Goal: Task Accomplishment & Management: Use online tool/utility

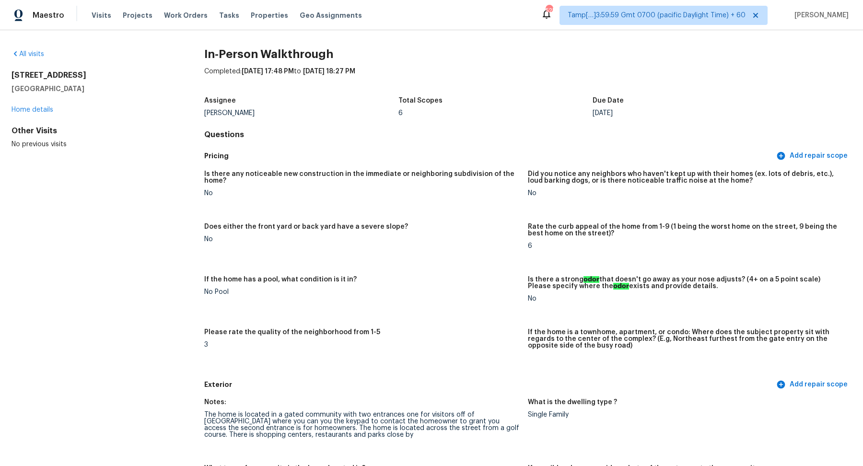
scroll to position [288, 0]
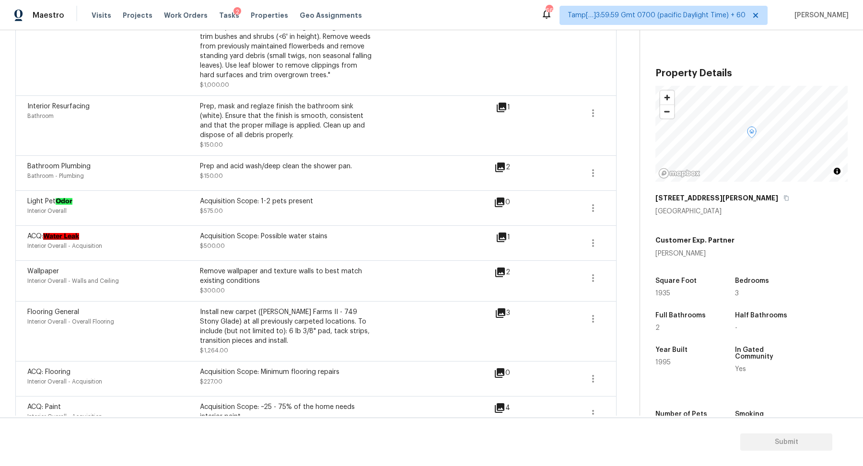
scroll to position [639, 0]
click at [580, 245] on div "ACQ: Water Leak Interior Overall - Acquisition Acquisition Scope: Possible wate…" at bounding box center [315, 241] width 577 height 23
click at [597, 242] on icon "button" at bounding box center [593, 242] width 12 height 12
click at [618, 244] on link "Edit" at bounding box center [648, 239] width 82 height 14
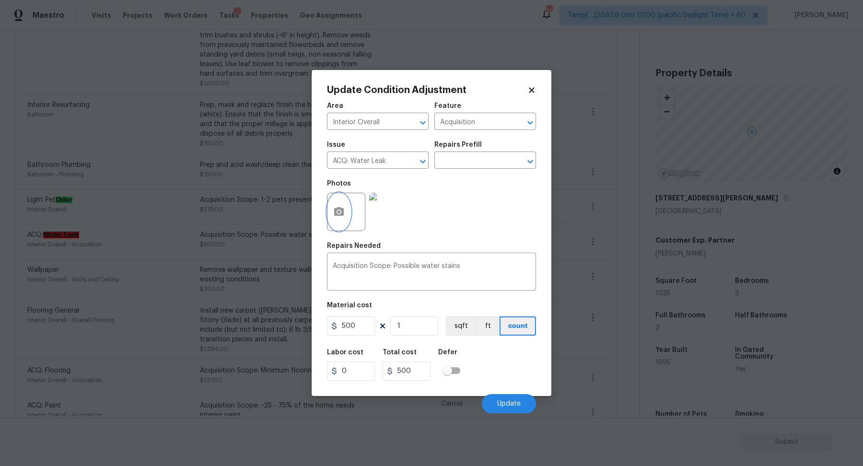
click at [340, 215] on icon "button" at bounding box center [339, 211] width 10 height 9
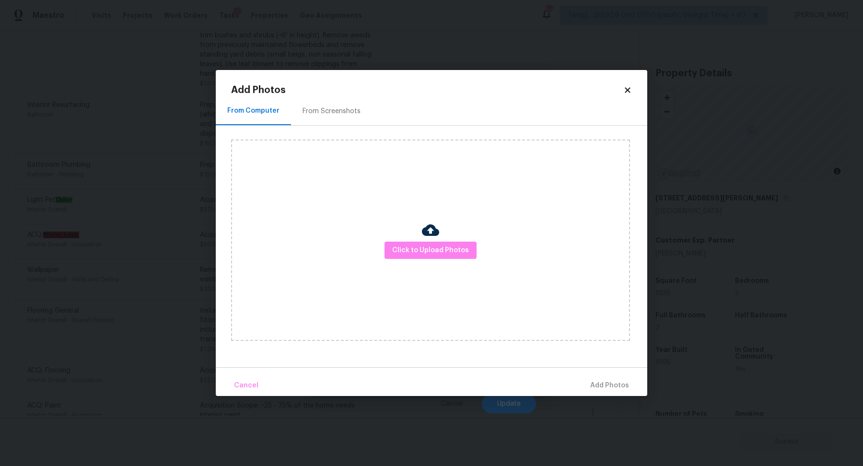
click at [436, 236] on img at bounding box center [430, 230] width 17 height 17
click at [436, 248] on span "Click to Upload Photos" at bounding box center [430, 251] width 77 height 12
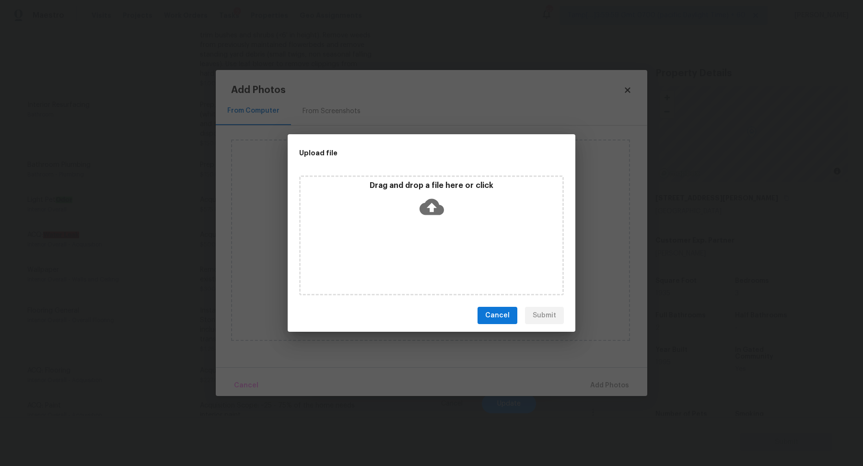
click at [443, 230] on div "Drag and drop a file here or click" at bounding box center [431, 235] width 265 height 120
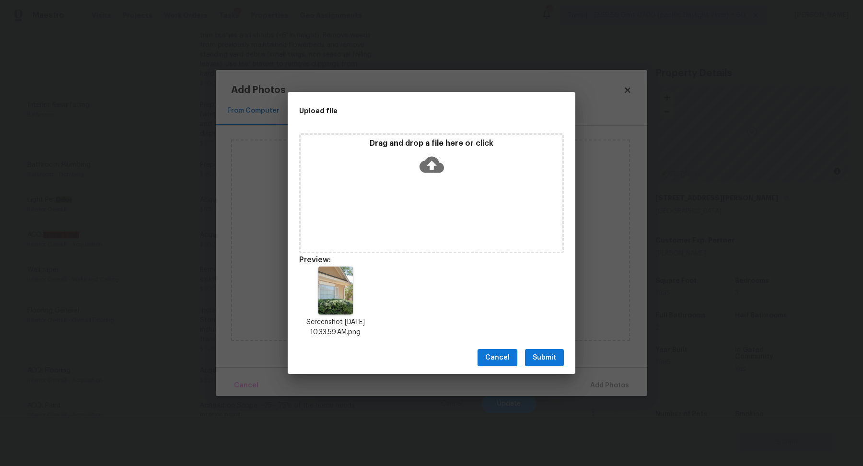
click at [550, 355] on span "Submit" at bounding box center [544, 358] width 23 height 12
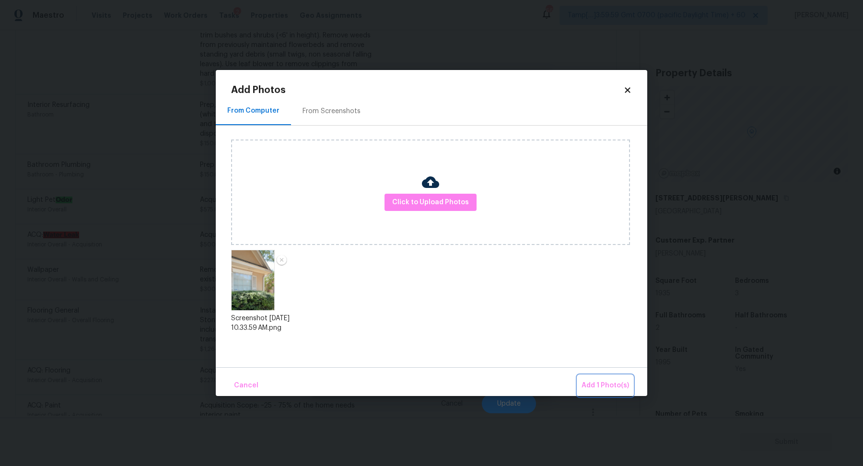
click at [600, 388] on span "Add 1 Photo(s)" at bounding box center [605, 386] width 47 height 12
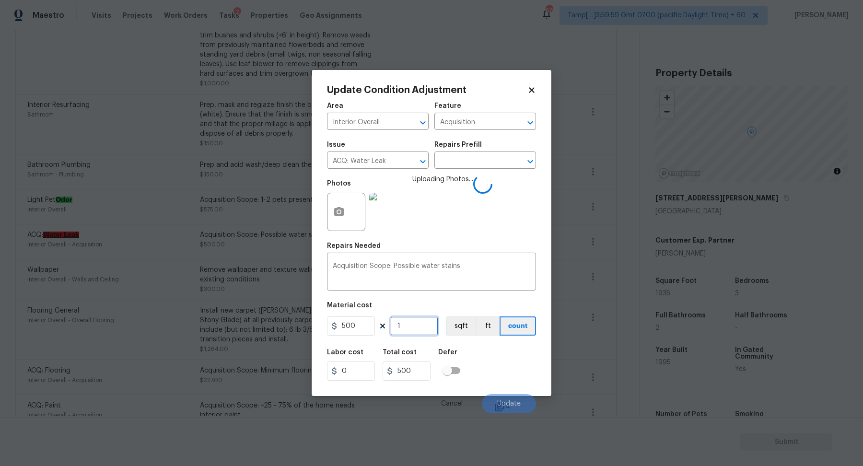
click at [409, 317] on input "1" at bounding box center [414, 325] width 48 height 19
click at [486, 355] on div "Labor cost 0 Total cost 500 Defer" at bounding box center [431, 364] width 209 height 43
click at [418, 330] on input "1" at bounding box center [414, 325] width 48 height 19
click at [495, 363] on div "Labor cost 0 Total cost 500 Defer" at bounding box center [431, 364] width 209 height 43
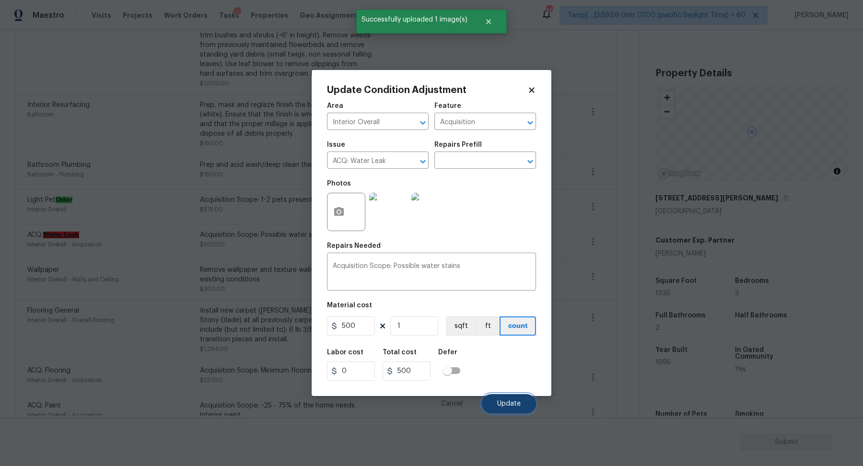
click at [503, 398] on button "Update" at bounding box center [509, 403] width 54 height 19
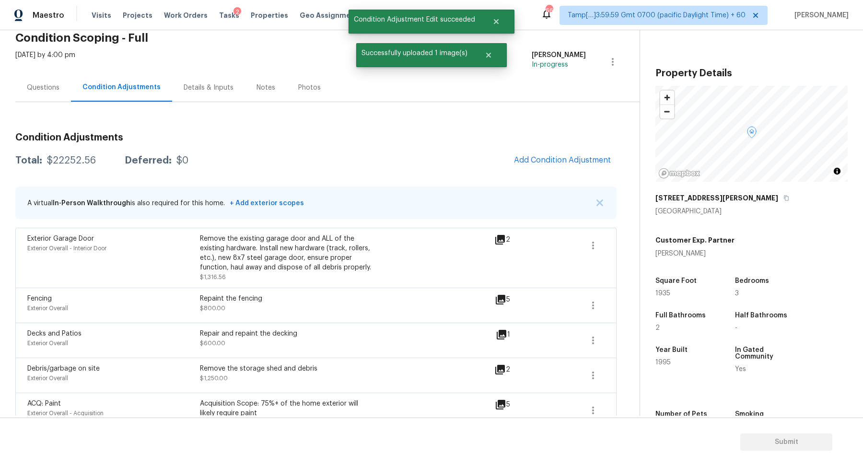
scroll to position [0, 0]
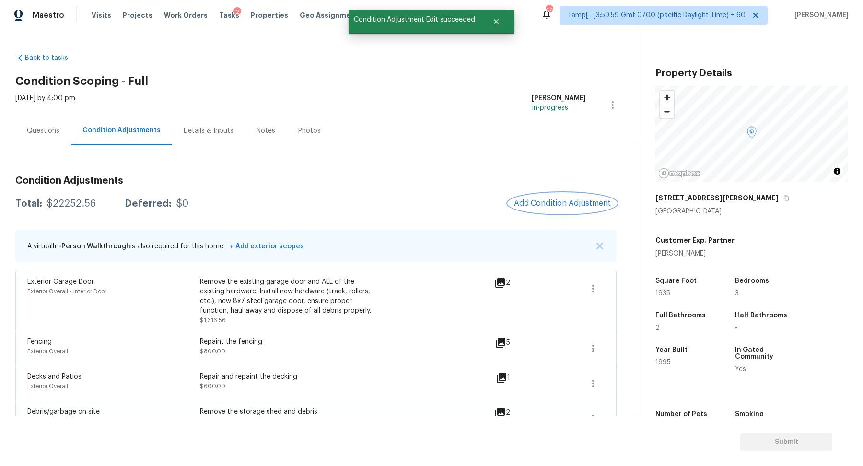
click at [540, 197] on button "Add Condition Adjustment" at bounding box center [562, 203] width 108 height 20
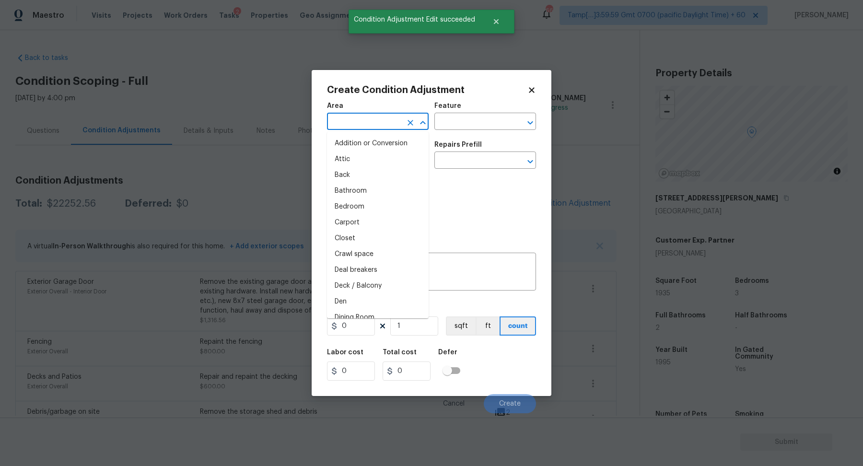
click at [387, 129] on body "Maestro Visits Projects Work Orders Tasks 2 Properties Geo Assignments 662 Tamp…" at bounding box center [431, 233] width 863 height 466
click at [359, 149] on li "HVAC" at bounding box center [378, 144] width 102 height 16
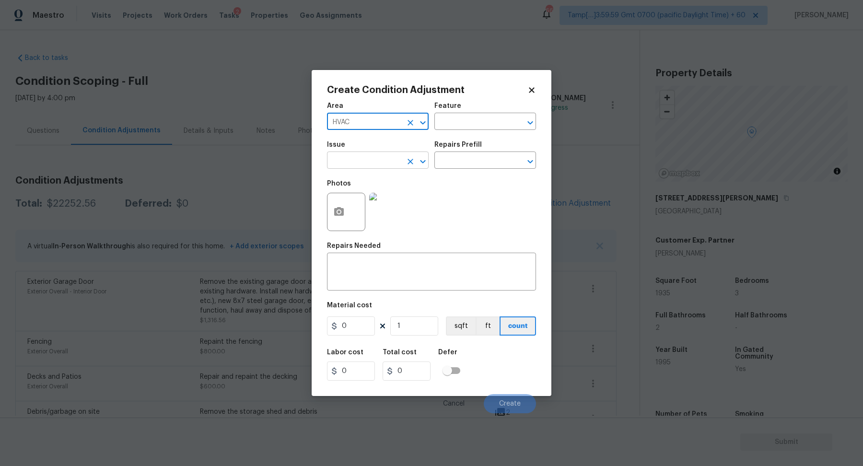
type input "HVAC"
click at [359, 162] on input "text" at bounding box center [364, 161] width 75 height 15
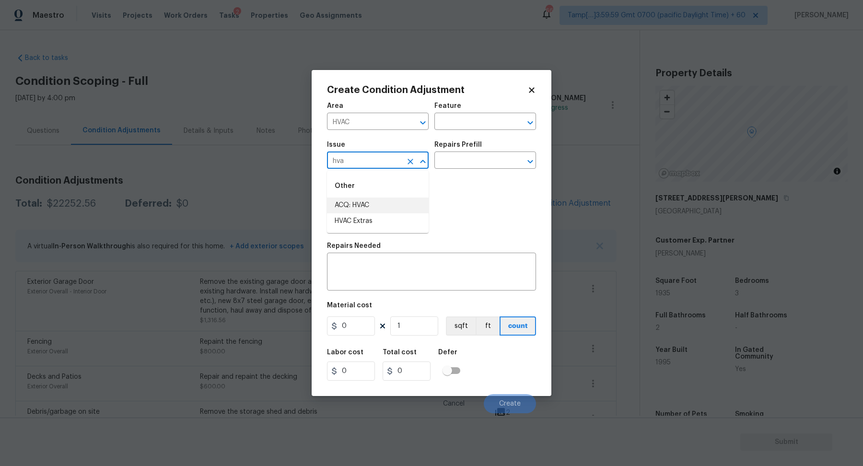
click at [403, 211] on li "ACQ: HVAC" at bounding box center [378, 206] width 102 height 16
type input "ACQ: HVAC"
click at [468, 162] on input "text" at bounding box center [471, 161] width 75 height 15
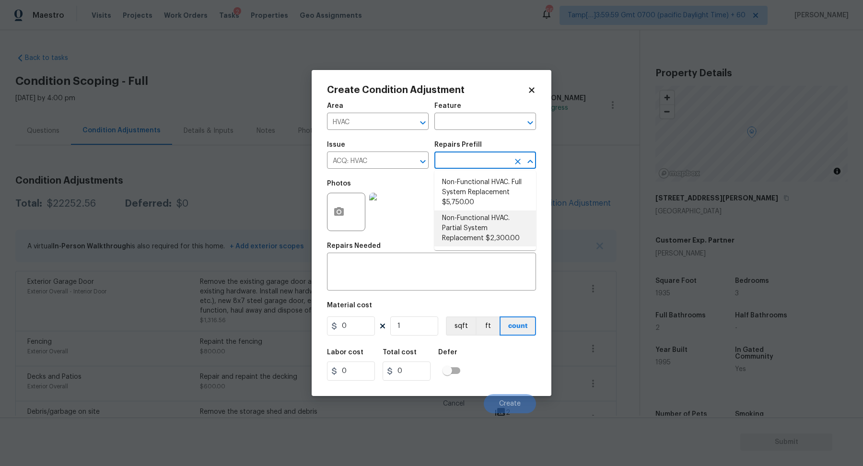
click at [447, 239] on li "Non-Functional HVAC. Partial System Replacement $2,300.00" at bounding box center [485, 229] width 102 height 36
type input "Acquisition"
type textarea "Acquisition Scope: Partial System Replacement"
type input "2300"
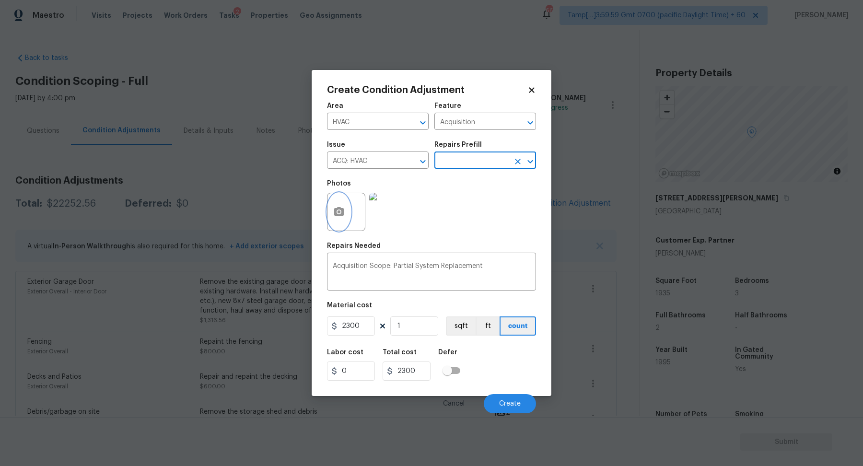
click at [339, 215] on icon "button" at bounding box center [339, 211] width 10 height 9
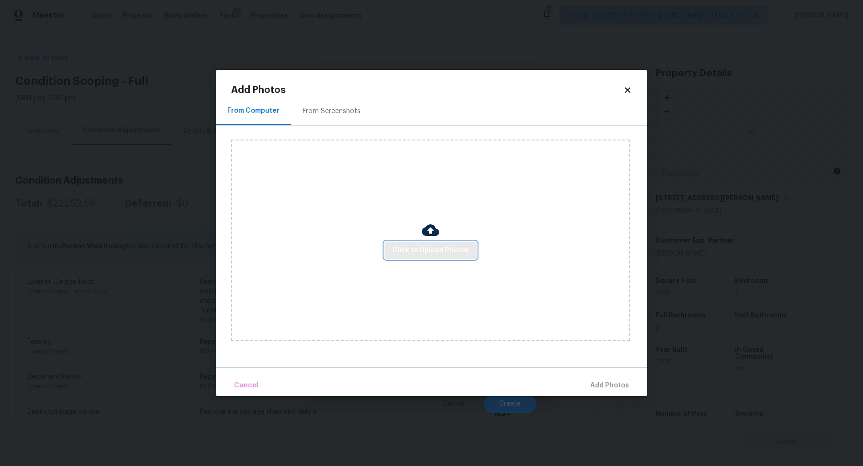
click at [443, 251] on span "Click to Upload Photos" at bounding box center [430, 251] width 77 height 12
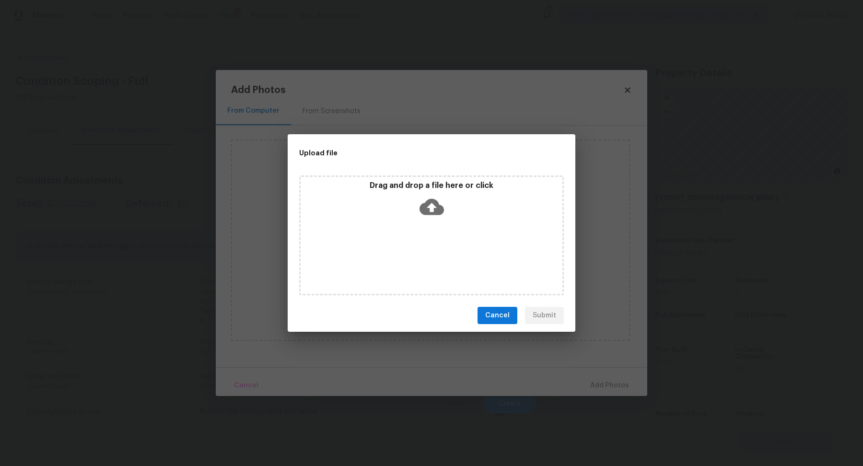
click at [453, 207] on div "Drag and drop a file here or click" at bounding box center [432, 201] width 262 height 41
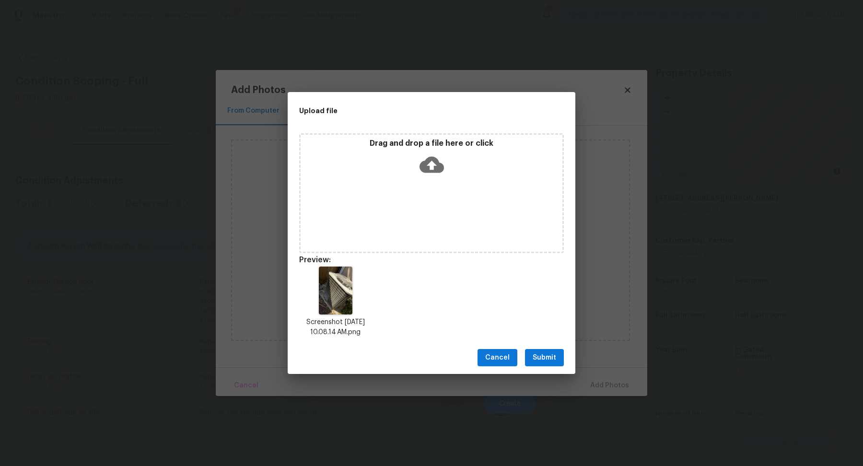
click at [560, 362] on button "Submit" at bounding box center [544, 358] width 39 height 18
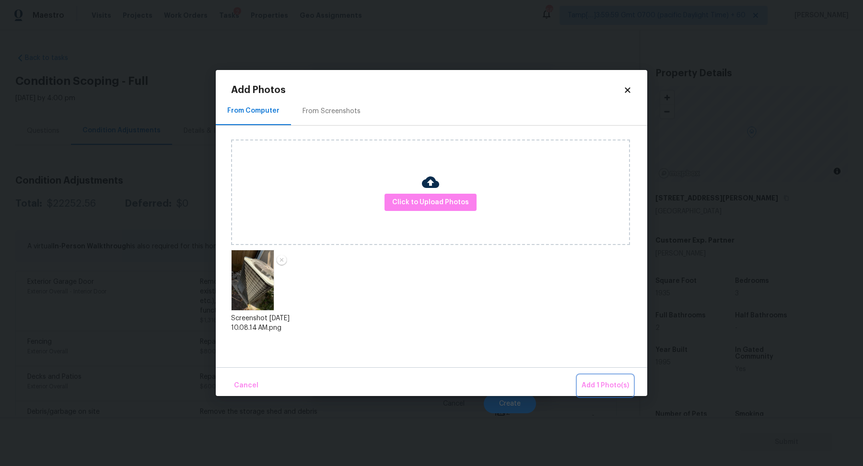
click at [596, 376] on button "Add 1 Photo(s)" at bounding box center [605, 385] width 55 height 21
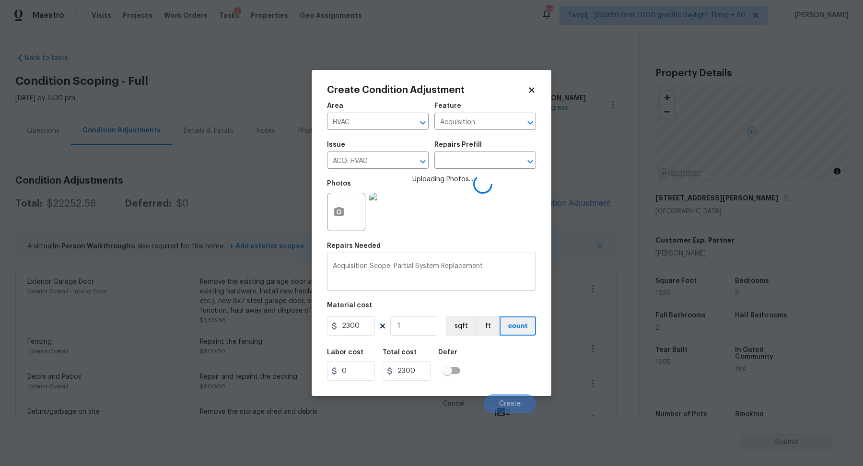
click at [405, 262] on div "Acquisition Scope: Partial System Replacement x ​" at bounding box center [431, 272] width 209 height 35
click at [461, 264] on textarea "Acquisition Scope: Partial System Replacement" at bounding box center [432, 273] width 198 height 20
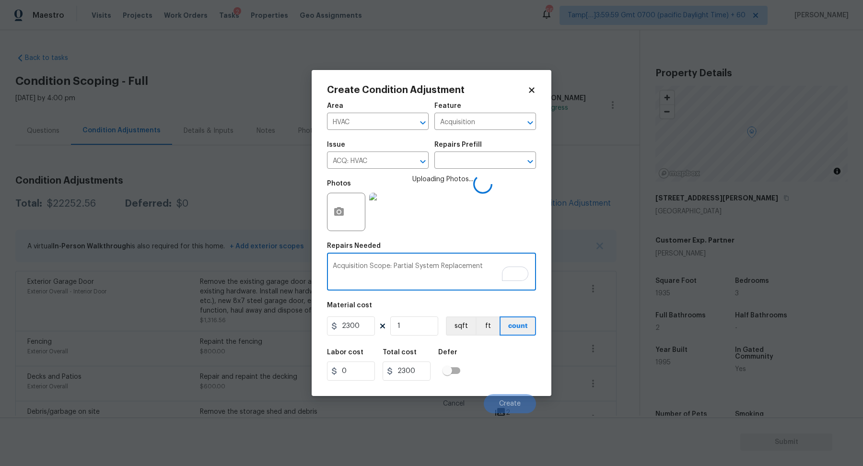
click at [461, 264] on textarea "Acquisition Scope: Partial System Replacement" at bounding box center [432, 273] width 198 height 20
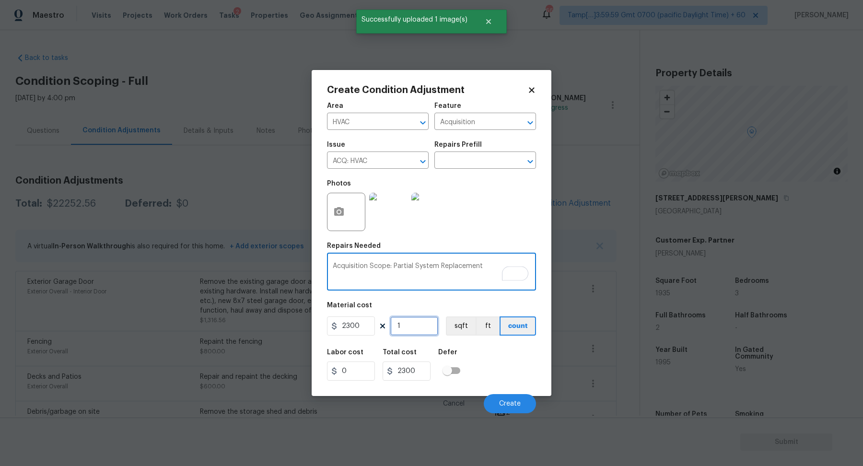
click at [412, 324] on input "1" at bounding box center [414, 325] width 48 height 19
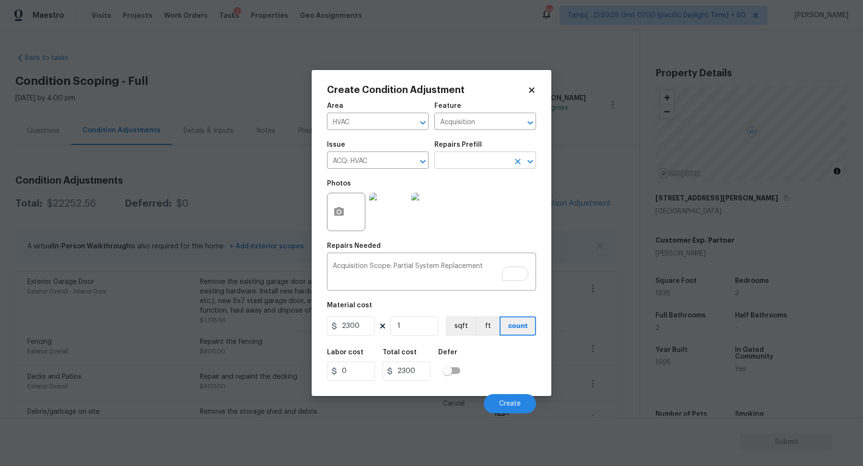
click at [498, 161] on input "text" at bounding box center [471, 161] width 75 height 15
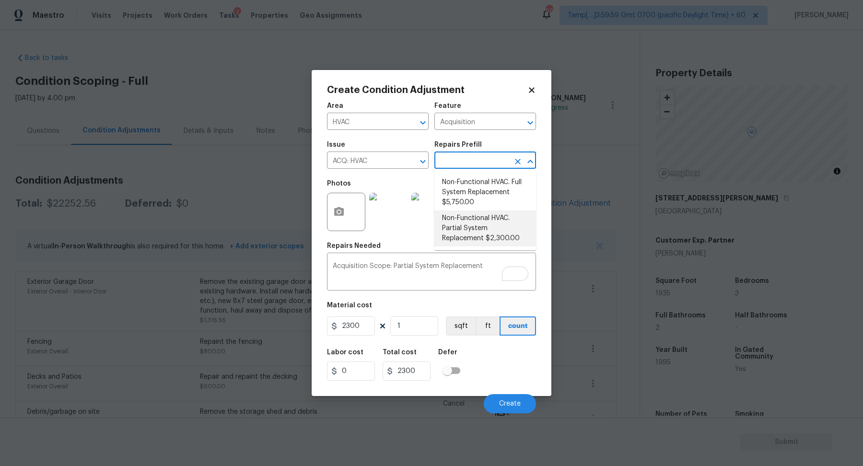
click at [492, 241] on li "Non-Functional HVAC. Partial System Replacement $2,300.00" at bounding box center [485, 229] width 102 height 36
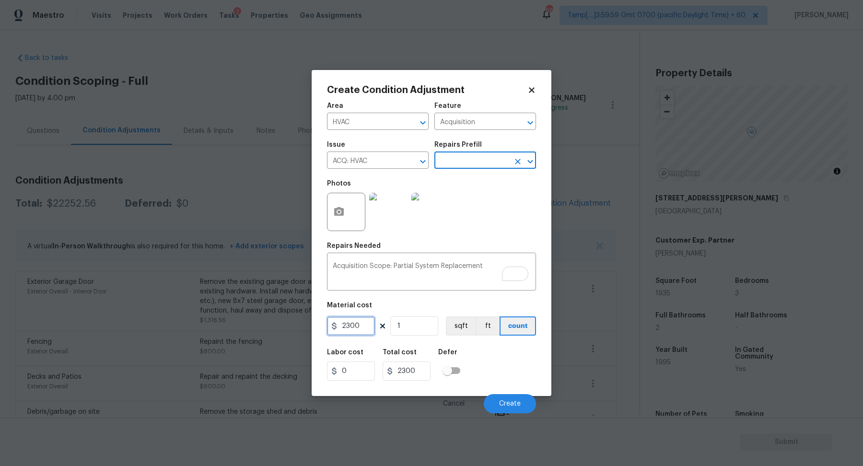
click at [367, 325] on input "2300" at bounding box center [351, 325] width 48 height 19
click at [436, 273] on textarea "Acquisition Scope: Partial System Replacement" at bounding box center [432, 273] width 198 height 20
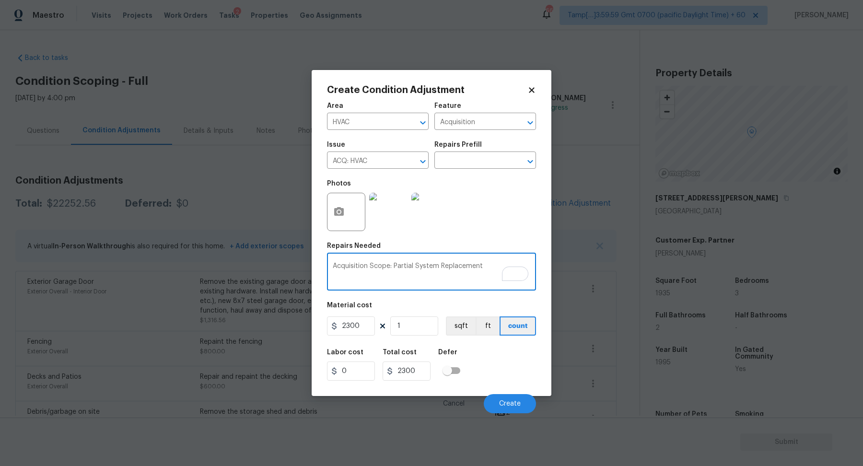
click at [436, 273] on textarea "Acquisition Scope: Partial System Replacement" at bounding box center [432, 273] width 198 height 20
type textarea "Minor repairs"
click at [369, 326] on input "2300" at bounding box center [351, 325] width 48 height 19
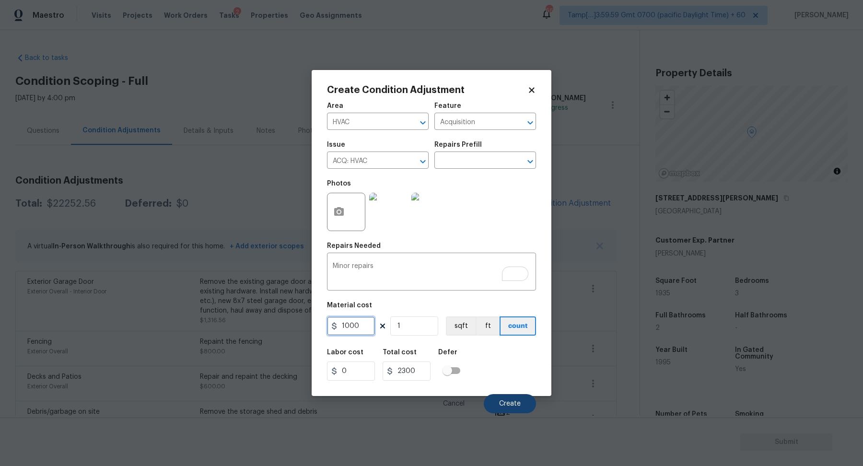
type input "1000"
click at [511, 396] on button "Create" at bounding box center [510, 403] width 52 height 19
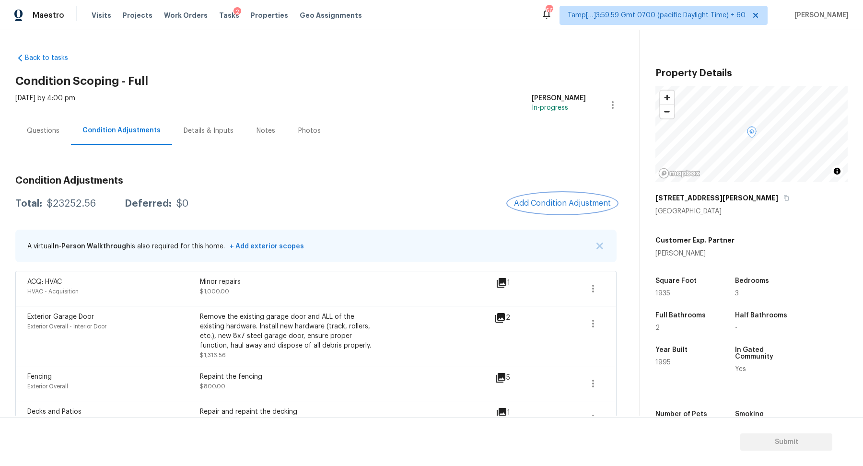
click at [565, 197] on button "Add Condition Adjustment" at bounding box center [562, 203] width 108 height 20
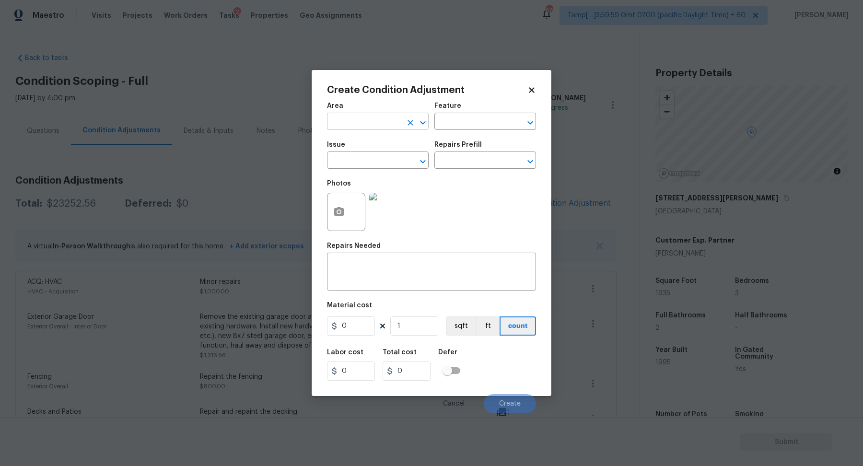
click at [372, 129] on body "Maestro Visits Projects Work Orders Tasks 2 Properties Geo Assignments 662 Tamp…" at bounding box center [431, 233] width 863 height 466
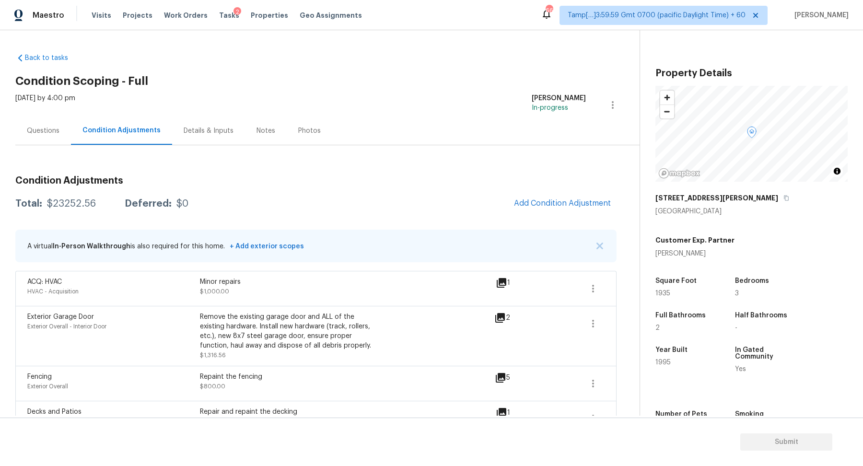
click at [303, 194] on body "Maestro Visits Projects Work Orders Tasks 2 Properties Geo Assignments 662 Tamp…" at bounding box center [431, 233] width 863 height 466
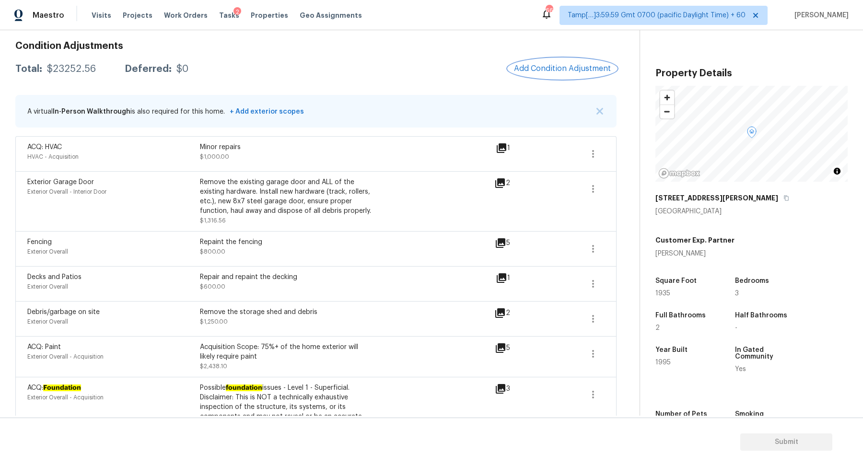
scroll to position [93, 0]
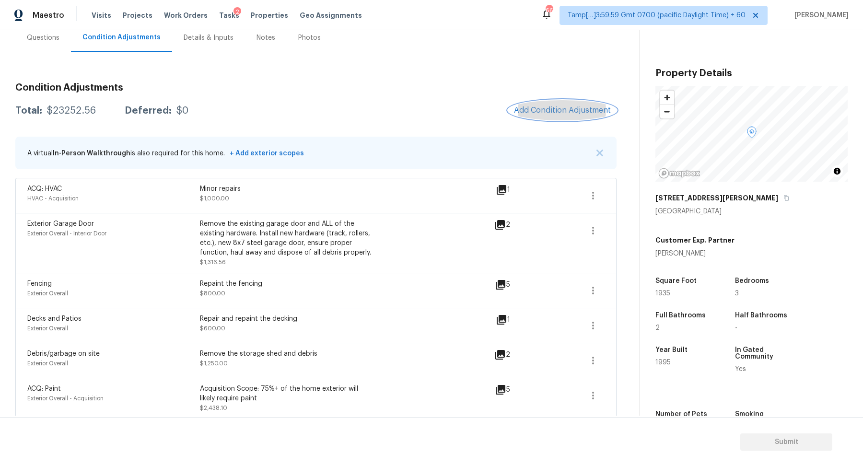
click at [544, 106] on span "Add Condition Adjustment" at bounding box center [562, 110] width 97 height 9
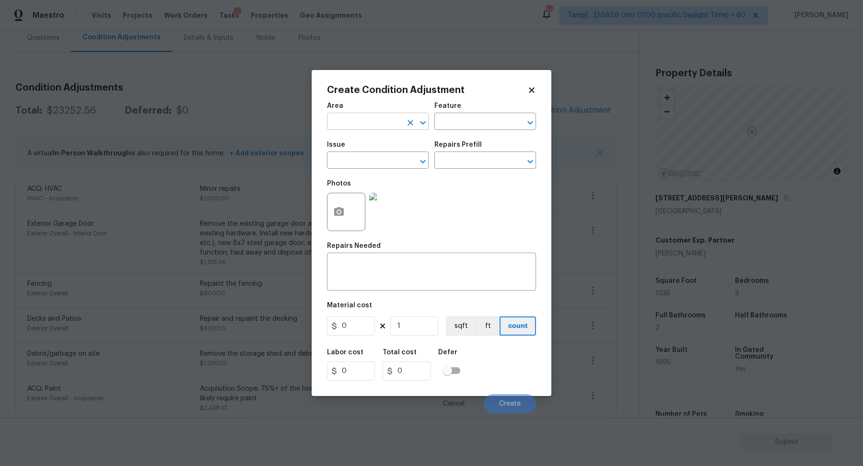
click at [382, 122] on input "text" at bounding box center [364, 122] width 75 height 15
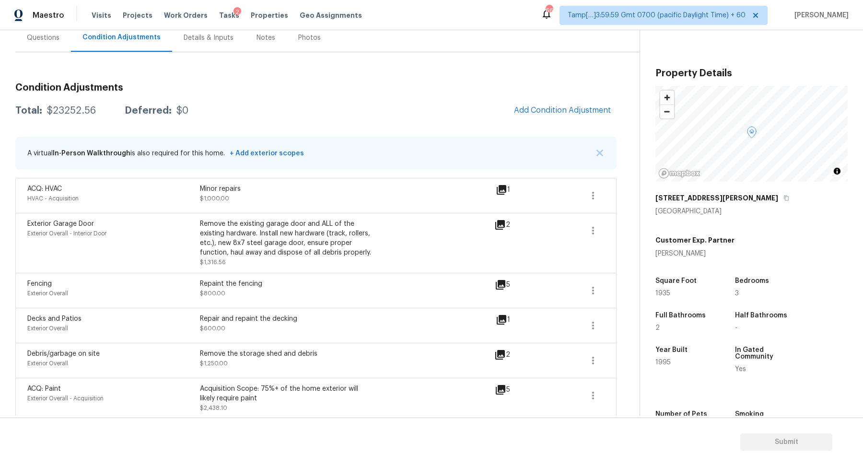
click at [241, 110] on body "Maestro Visits Projects Work Orders Tasks 2 Properties Geo Assignments 660 Tamp…" at bounding box center [431, 233] width 863 height 466
click at [63, 107] on div "$23252.56" at bounding box center [71, 111] width 49 height 10
copy div "$23252.56"
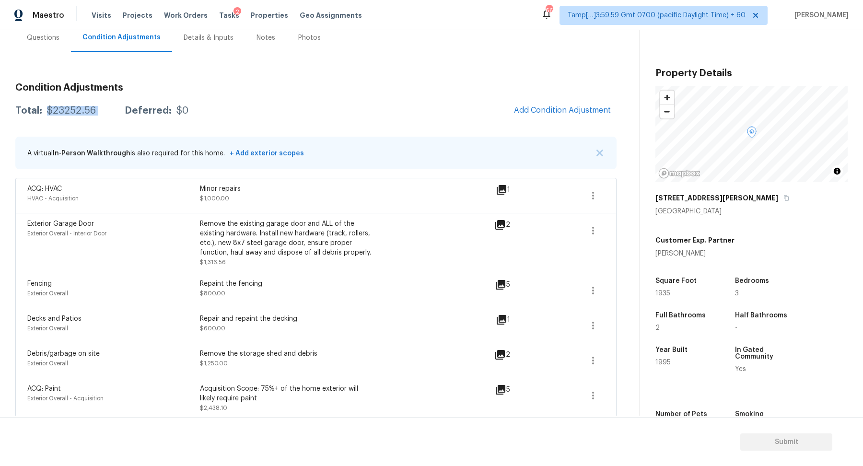
click at [83, 109] on div "$23252.56" at bounding box center [71, 111] width 49 height 10
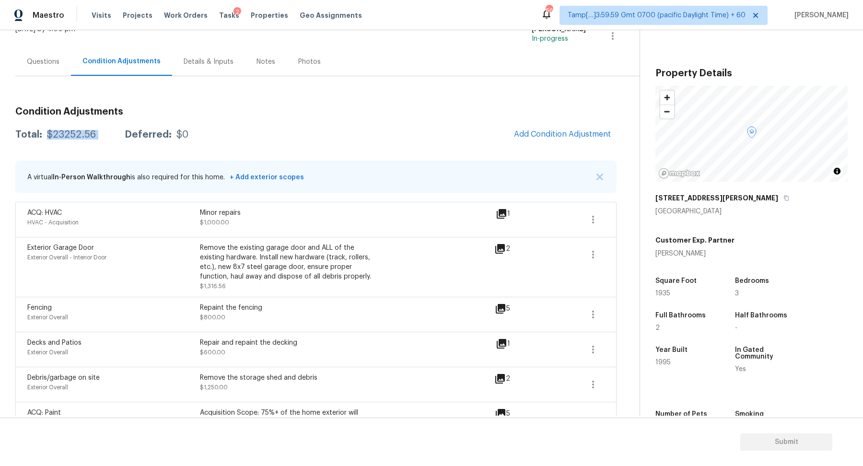
scroll to position [49, 0]
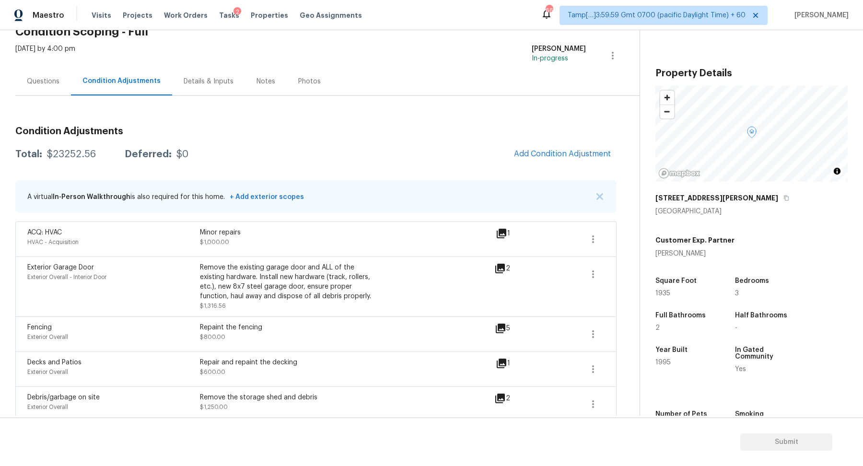
click at [59, 84] on div "Questions" at bounding box center [43, 81] width 56 height 28
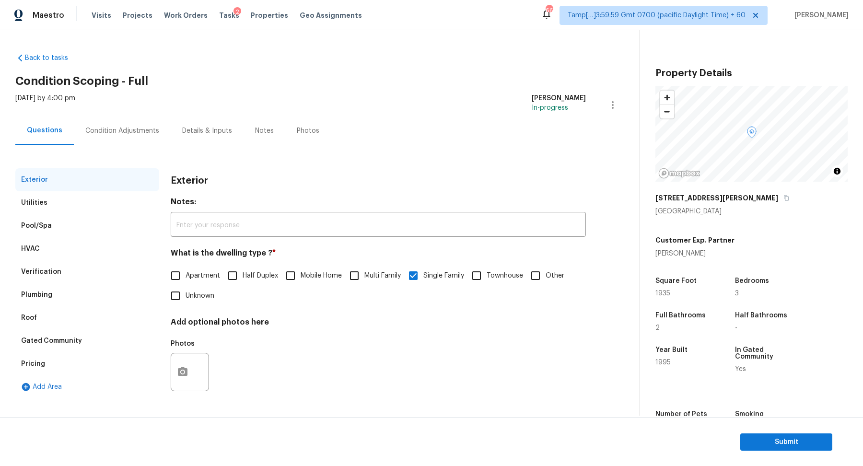
click at [83, 264] on div "Verification" at bounding box center [87, 271] width 144 height 23
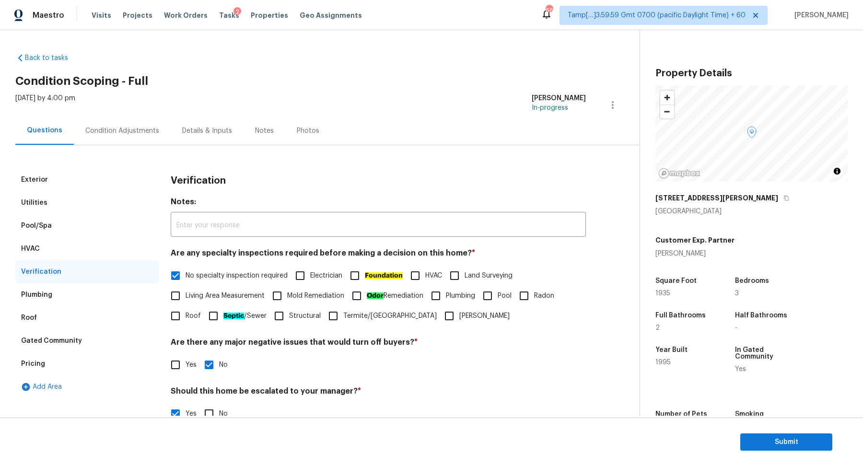
scroll to position [171, 0]
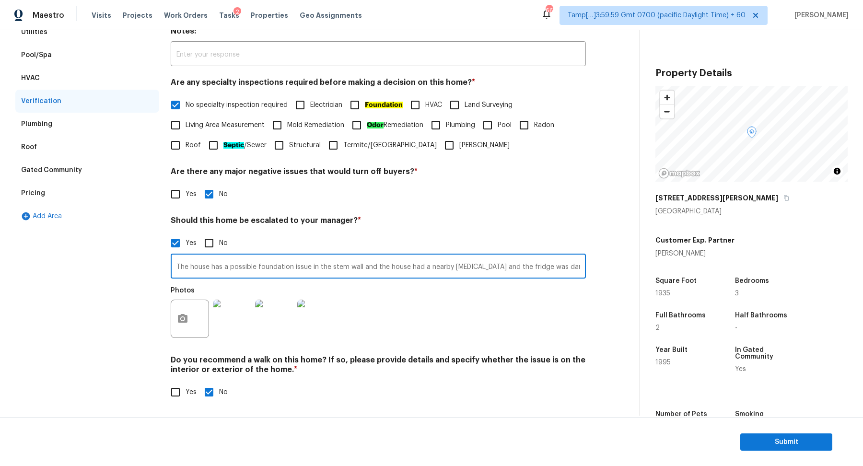
click at [196, 268] on input "The house has a possible foundation issue in the stem wall and the house had a …" at bounding box center [378, 267] width 415 height 23
click at [451, 265] on input "The house has a possible foundation issue in the stem wall and the house had a …" at bounding box center [378, 267] width 415 height 23
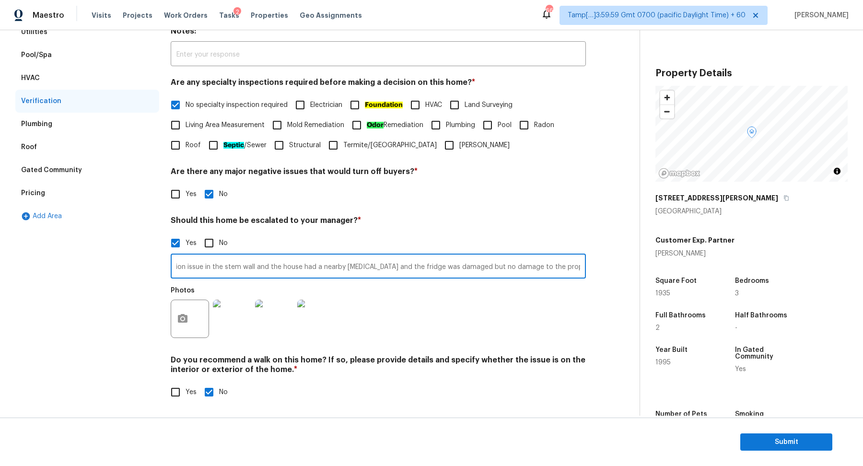
click at [553, 243] on div "Yes No" at bounding box center [378, 243] width 415 height 20
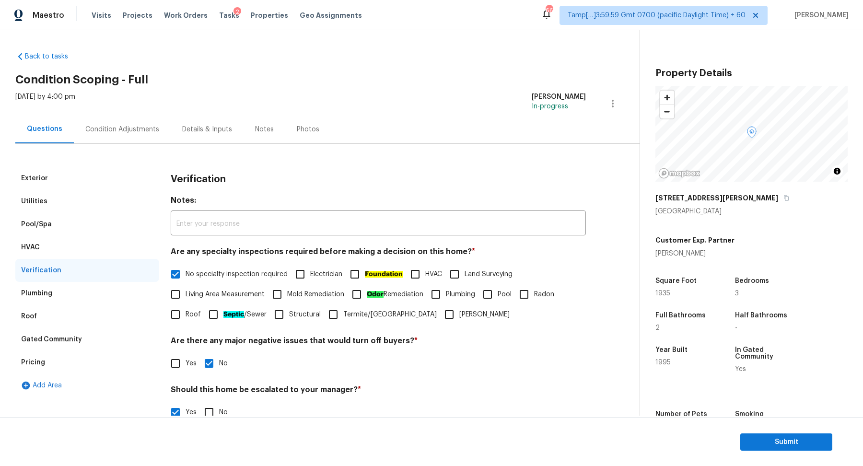
scroll to position [0, 0]
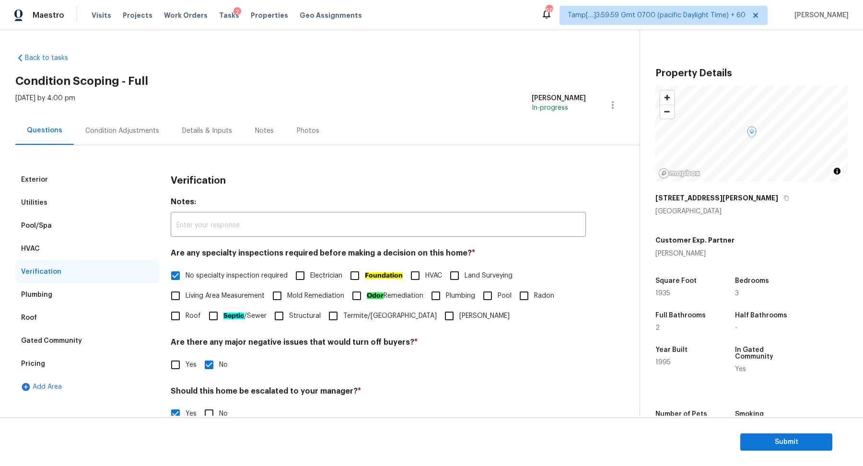
click at [59, 370] on div "Pricing" at bounding box center [87, 363] width 144 height 23
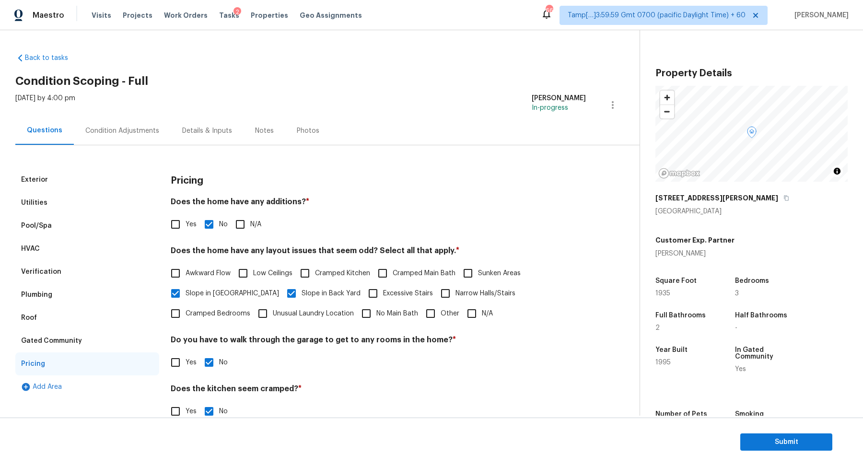
click at [51, 326] on div "Roof" at bounding box center [87, 317] width 144 height 23
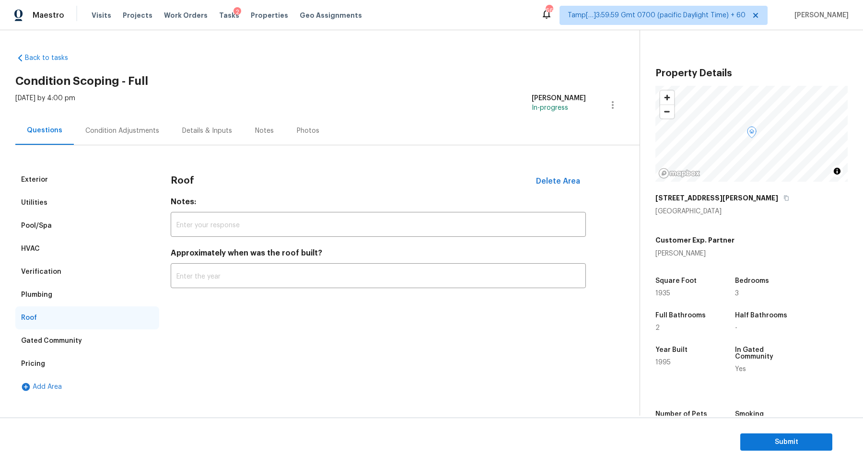
click at [56, 340] on div "Gated Community" at bounding box center [51, 341] width 61 height 10
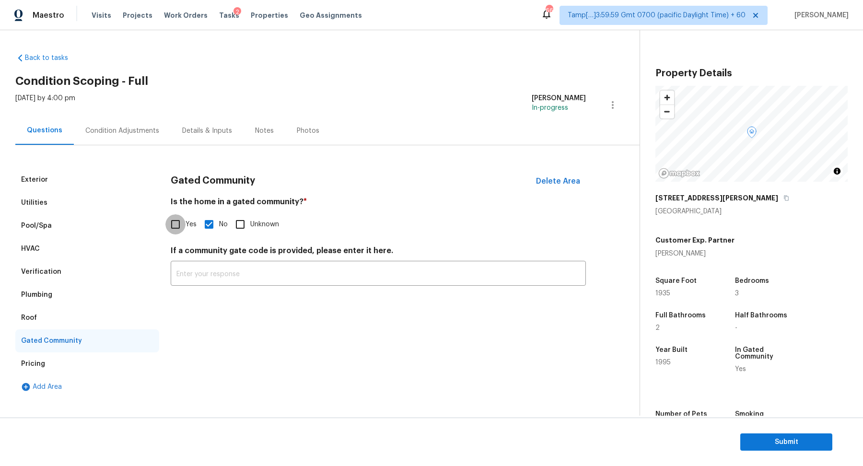
click at [171, 231] on input "Yes" at bounding box center [175, 224] width 20 height 20
checkbox input "true"
checkbox input "false"
click at [135, 146] on div "Exterior Utilities Pool/Spa HVAC Verification Plumbing Roof Gated Community Pri…" at bounding box center [315, 271] width 601 height 253
click at [136, 146] on div "Exterior Utilities Pool/Spa HVAC Verification Plumbing Roof Gated Community Pri…" at bounding box center [315, 271] width 601 height 253
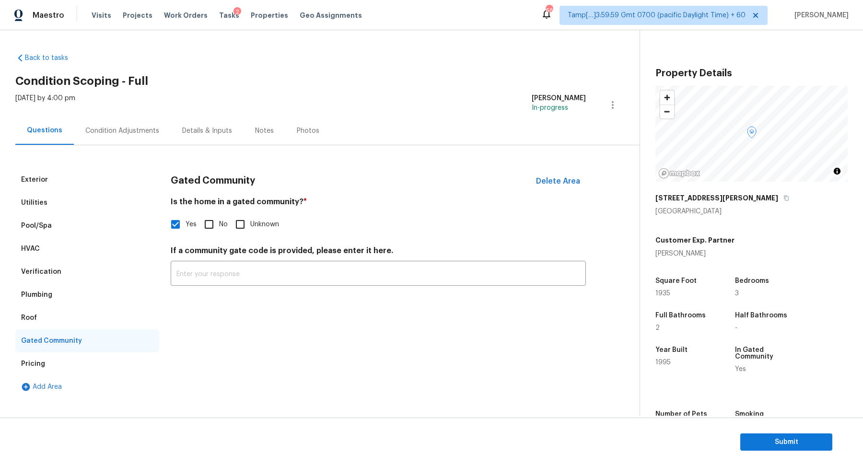
click at [144, 139] on div "Condition Adjustments" at bounding box center [122, 131] width 97 height 28
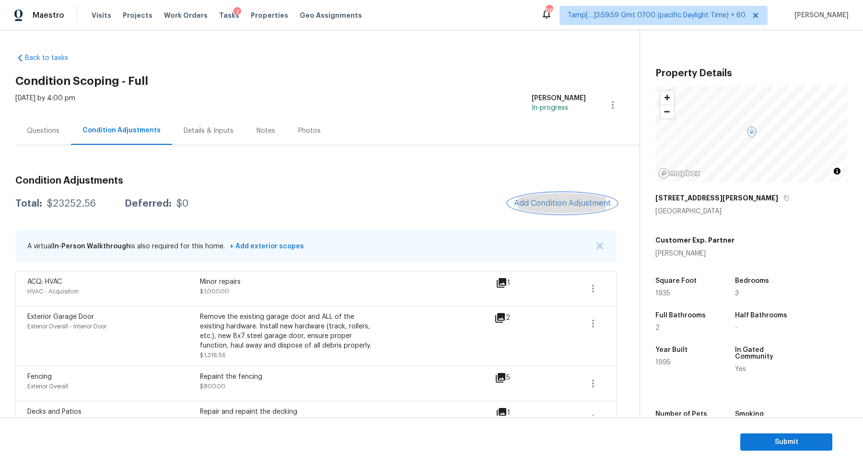
click at [590, 203] on span "Add Condition Adjustment" at bounding box center [562, 203] width 97 height 9
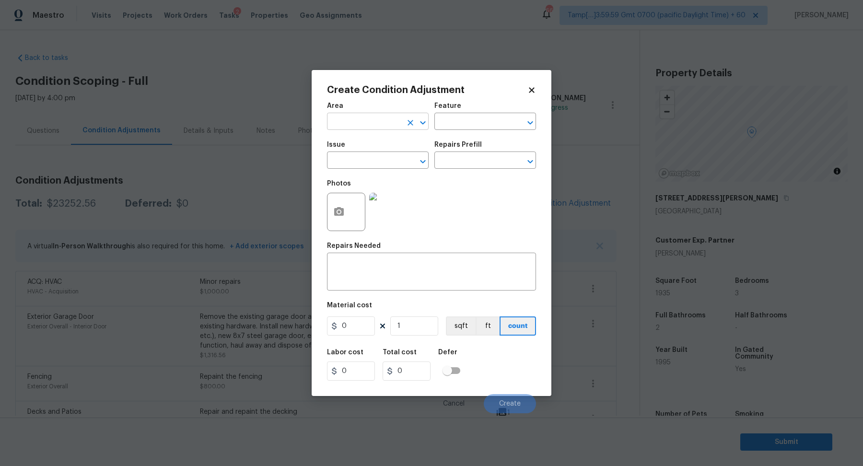
click at [382, 123] on input "text" at bounding box center [364, 122] width 75 height 15
click at [371, 157] on li "Exterior Overall" at bounding box center [378, 160] width 102 height 16
type input "Exterior Overall"
click at [371, 157] on input "text" at bounding box center [364, 161] width 75 height 15
click at [396, 220] on li "Pool Repair" at bounding box center [378, 221] width 102 height 16
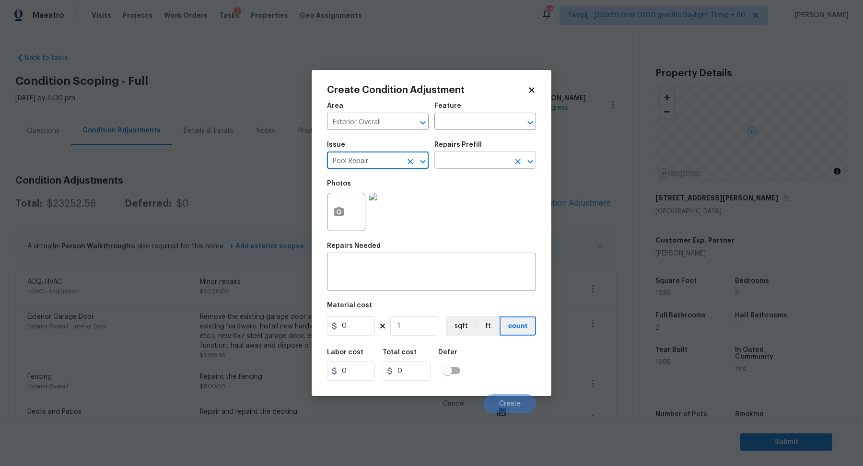
click at [462, 158] on input "text" at bounding box center [471, 161] width 75 height 15
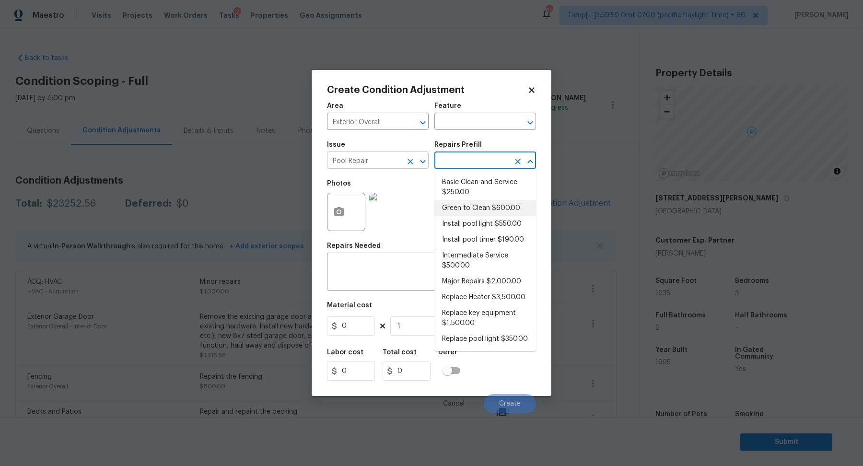
click at [384, 164] on input "Pool Repair" at bounding box center [364, 161] width 75 height 15
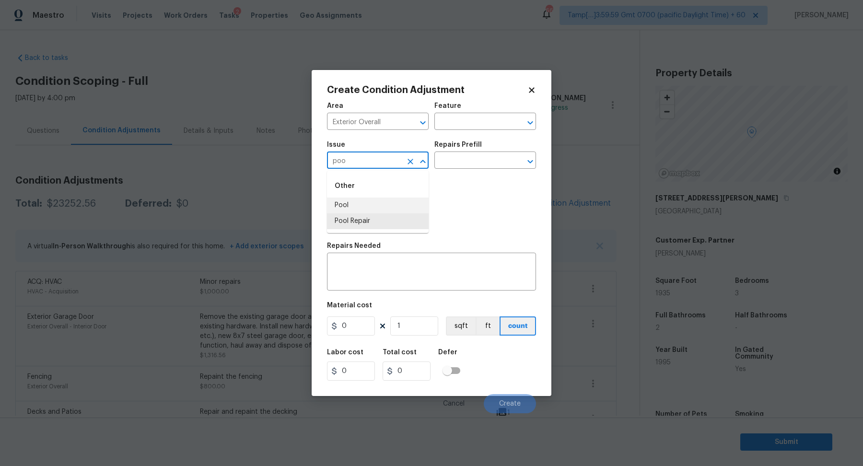
click at [354, 206] on li "Pool" at bounding box center [378, 206] width 102 height 16
type input "Pool"
click at [472, 164] on input "text" at bounding box center [471, 161] width 75 height 15
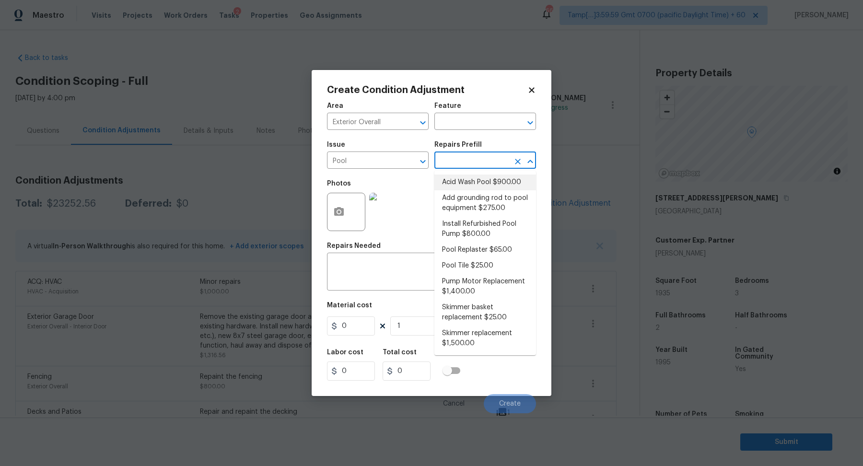
click at [473, 178] on li "Acid Wash Pool $900.00" at bounding box center [485, 183] width 102 height 16
type input "Pool"
type textarea "Empty pool. Acid wash, refill and start up."
type input "900"
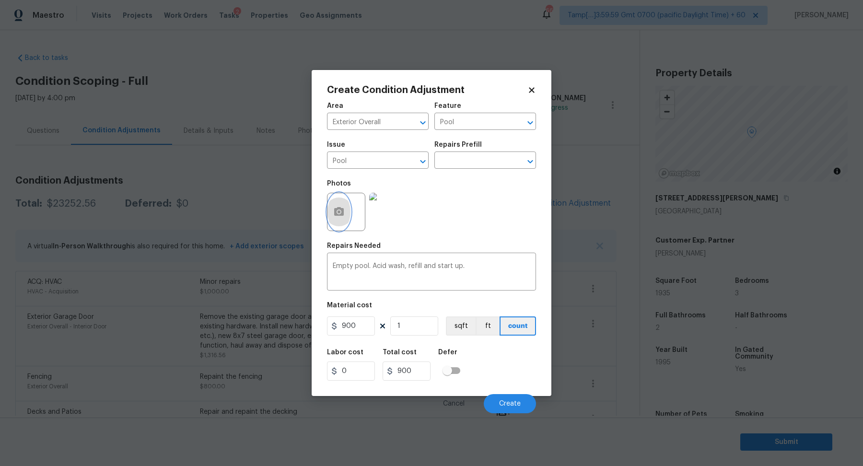
click at [339, 222] on button "button" at bounding box center [338, 211] width 23 height 37
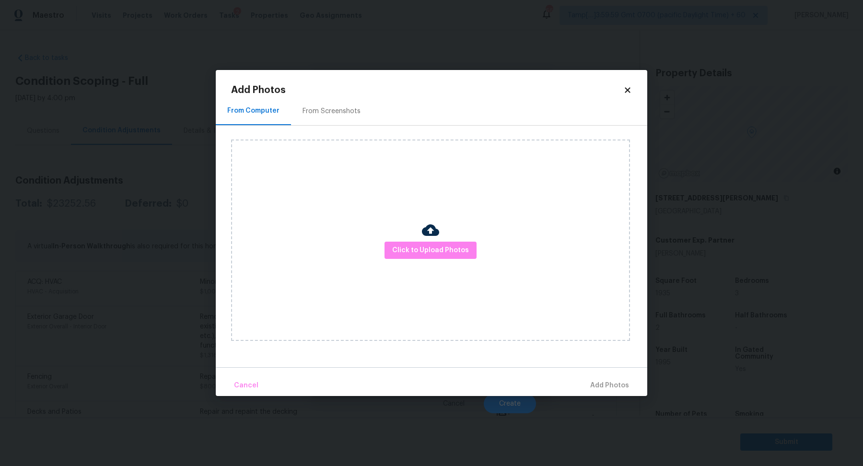
click at [428, 261] on div "Click to Upload Photos" at bounding box center [430, 240] width 399 height 201
click at [435, 257] on button "Click to Upload Photos" at bounding box center [431, 251] width 92 height 18
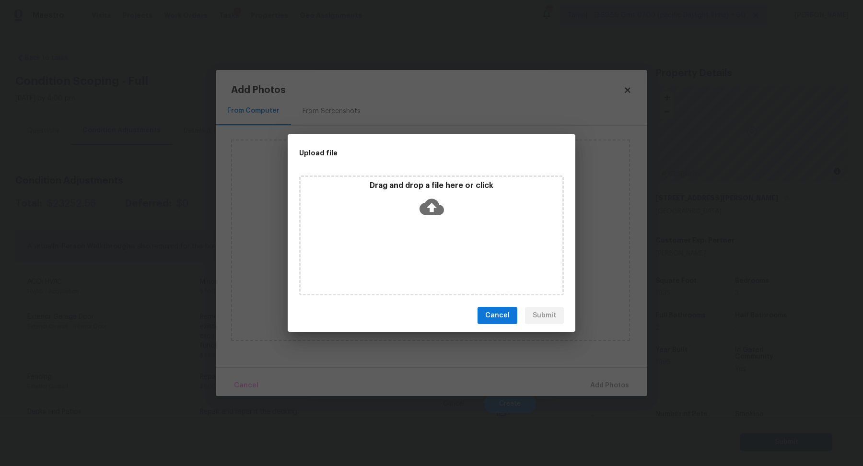
click at [447, 230] on div "Drag and drop a file here or click" at bounding box center [431, 235] width 265 height 120
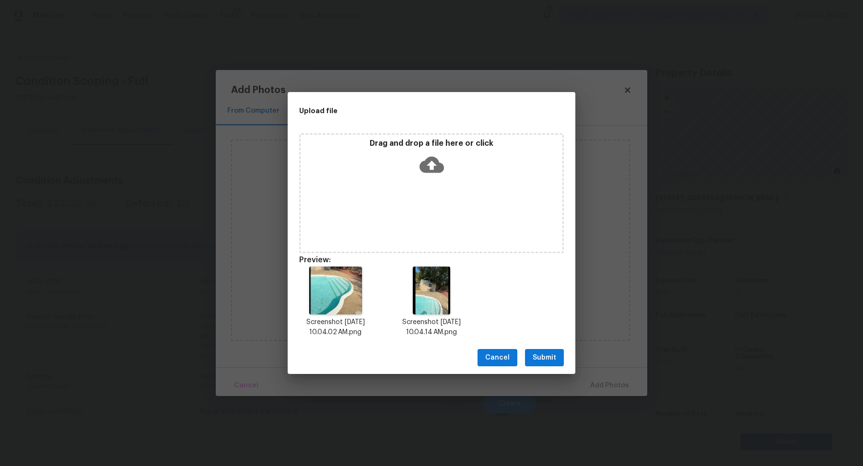
click at [557, 355] on button "Submit" at bounding box center [544, 358] width 39 height 18
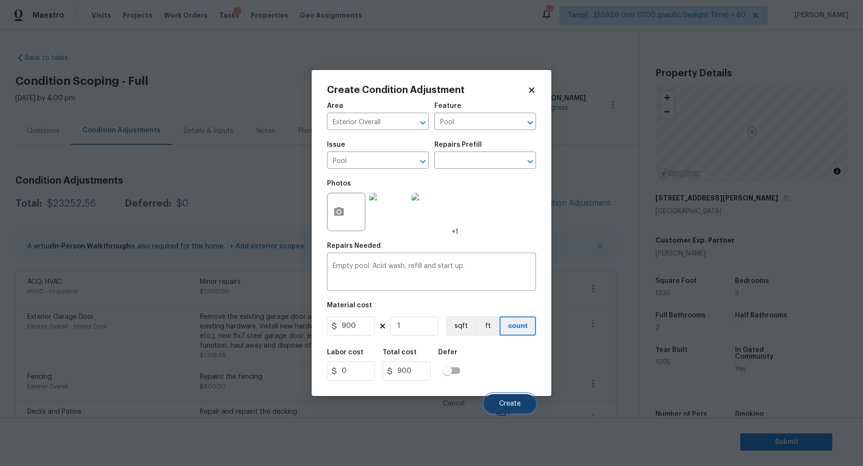
click at [496, 402] on button "Create" at bounding box center [510, 403] width 52 height 19
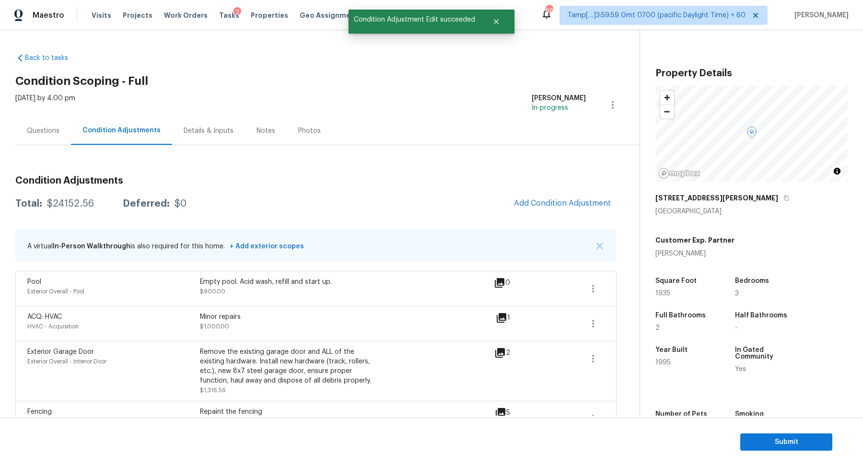
click at [85, 202] on div "$24152.56" at bounding box center [70, 204] width 47 height 10
copy div "$24152.56"
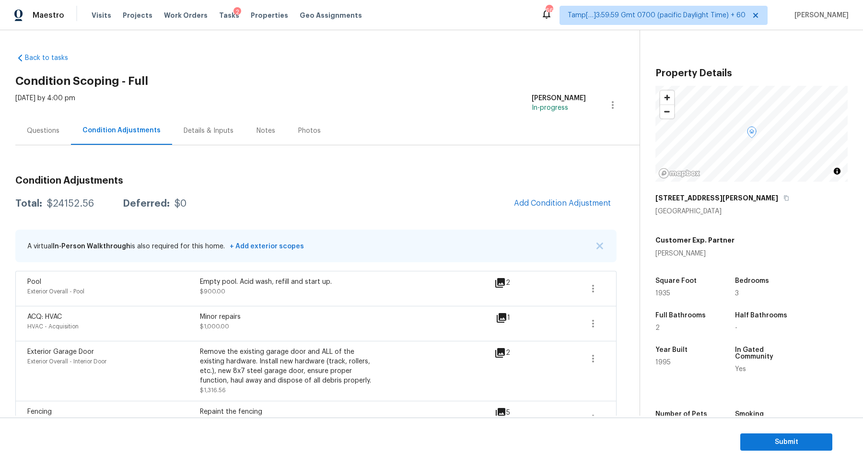
click at [57, 141] on div "Questions" at bounding box center [43, 131] width 56 height 28
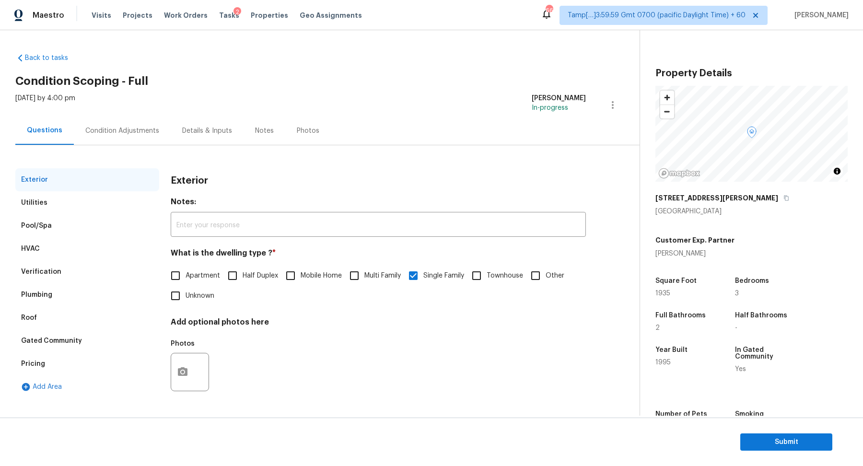
click at [42, 351] on div "Gated Community" at bounding box center [87, 340] width 144 height 23
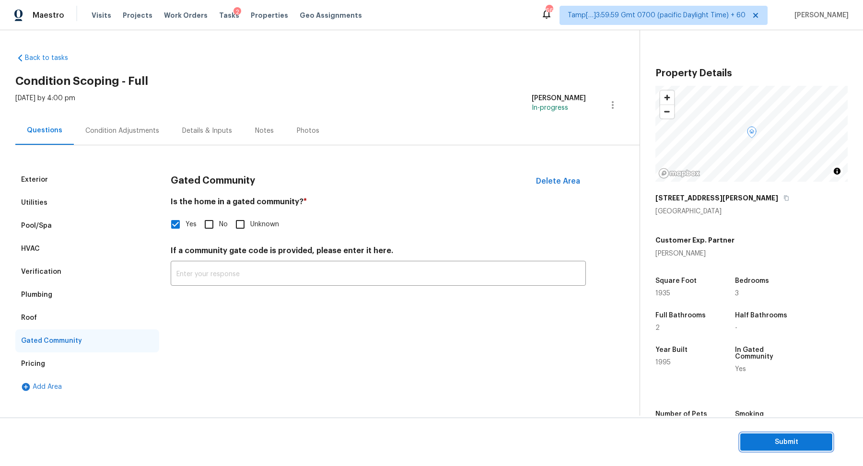
click at [812, 443] on span "Submit" at bounding box center [786, 442] width 77 height 12
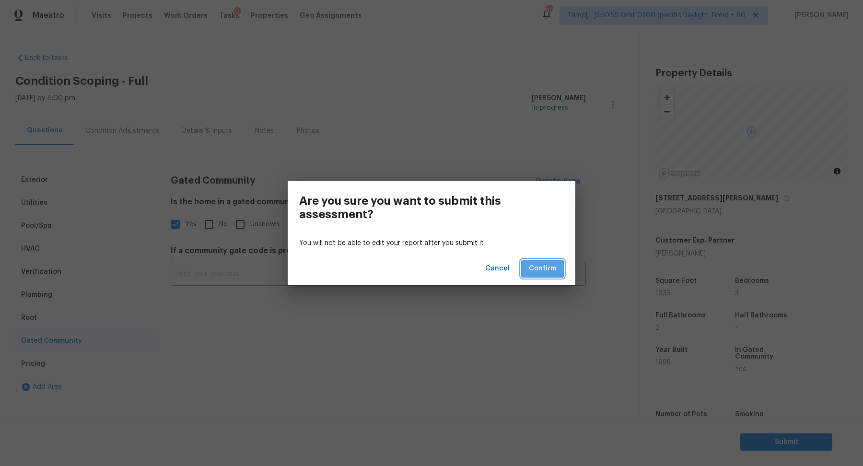
click at [539, 272] on span "Confirm" at bounding box center [542, 269] width 27 height 12
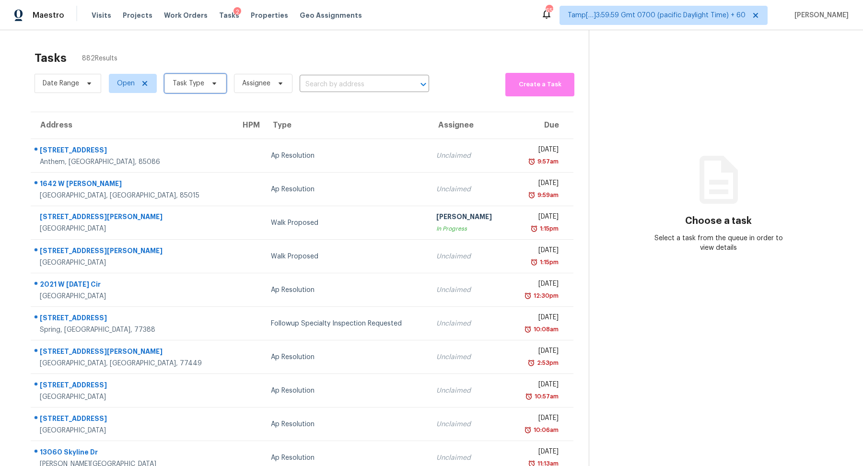
click at [172, 77] on span "Task Type" at bounding box center [195, 83] width 62 height 19
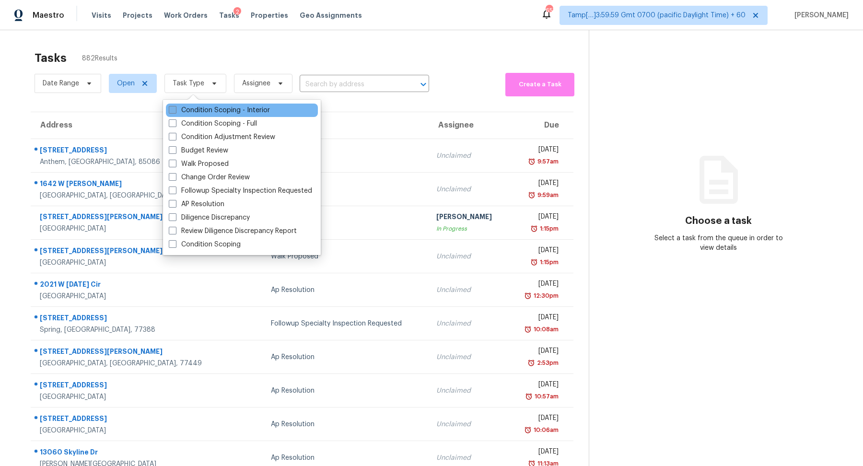
click at [214, 108] on label "Condition Scoping - Interior" at bounding box center [219, 110] width 101 height 10
click at [175, 108] on input "Condition Scoping - Interior" at bounding box center [172, 108] width 6 height 6
checkbox input "true"
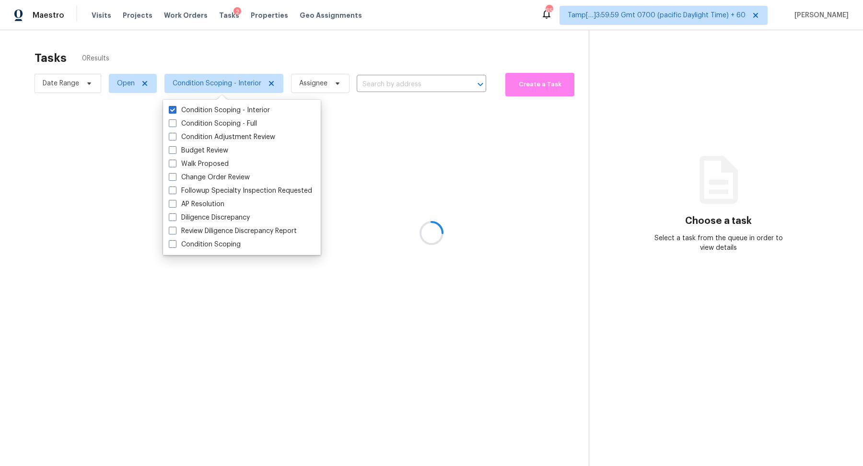
click at [352, 70] on div at bounding box center [431, 233] width 863 height 466
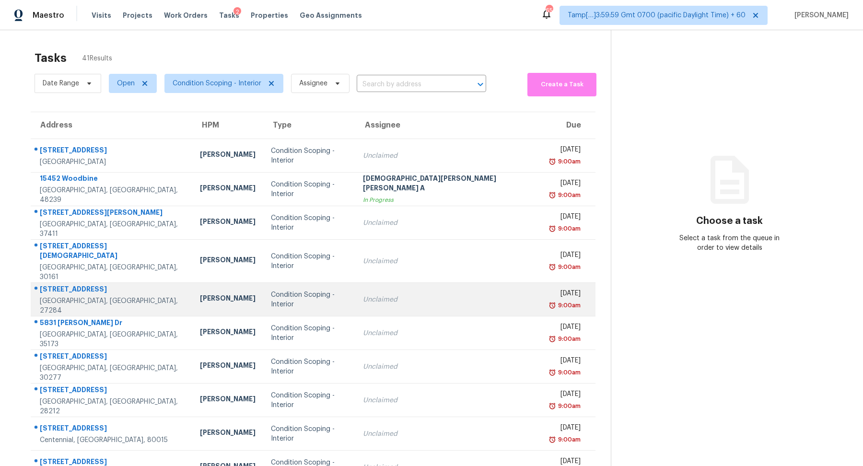
scroll to position [33, 0]
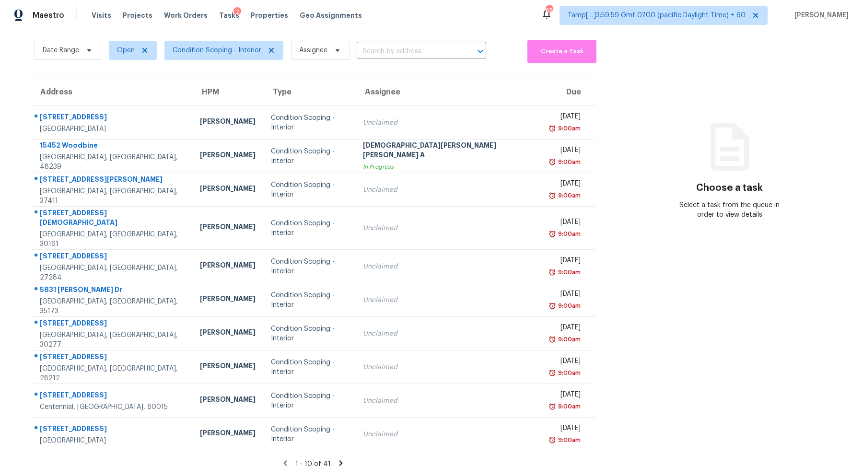
click at [337, 459] on icon at bounding box center [341, 463] width 9 height 9
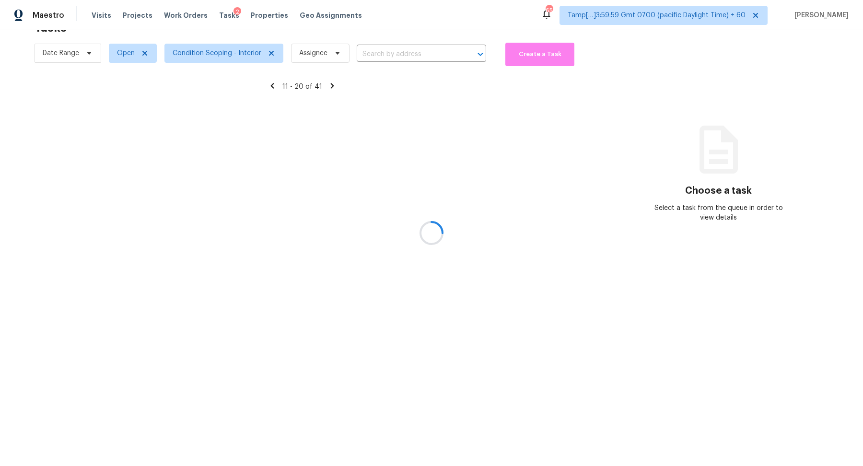
scroll to position [30, 0]
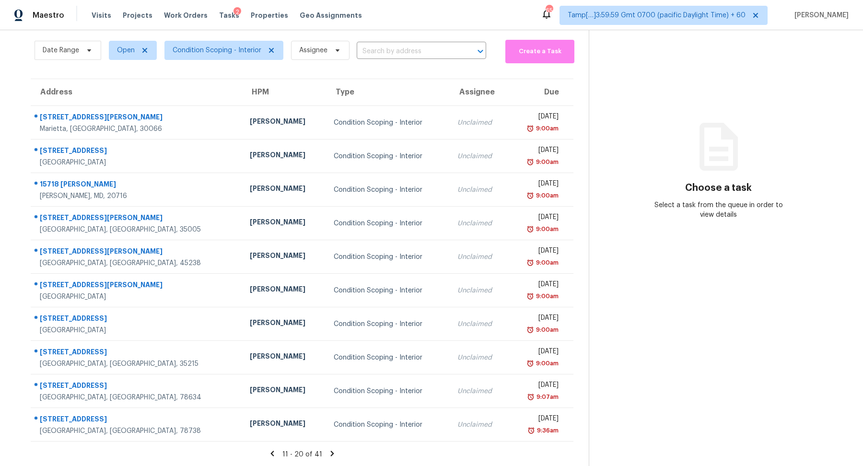
click at [330, 451] on icon at bounding box center [331, 453] width 3 height 5
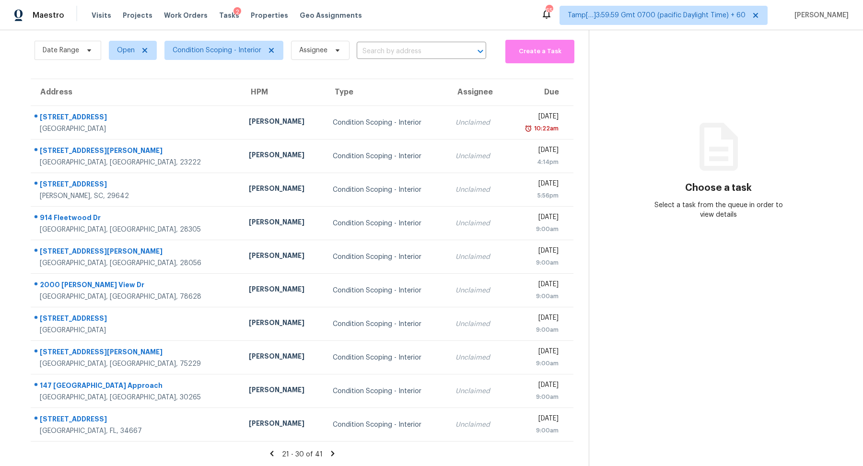
click at [331, 451] on icon at bounding box center [332, 453] width 3 height 5
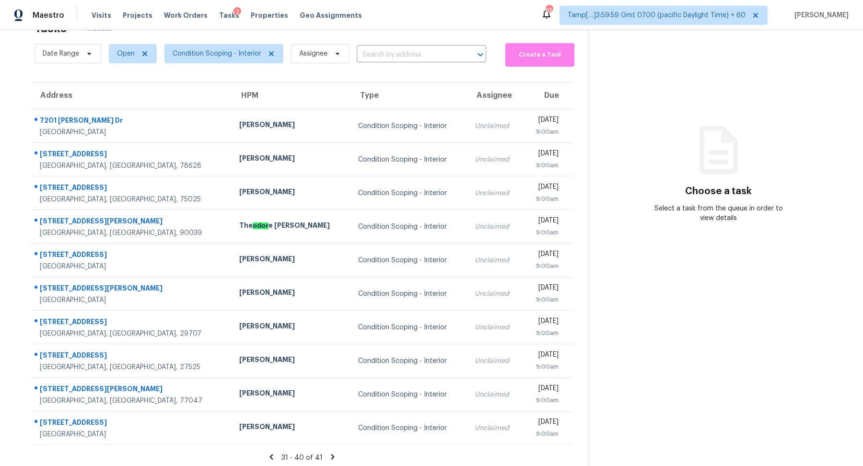
scroll to position [33, 0]
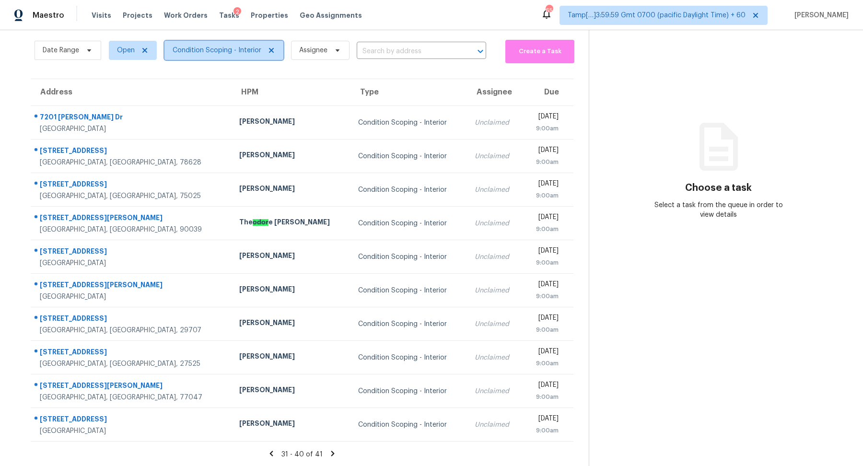
click at [227, 55] on span "Condition Scoping - Interior" at bounding box center [223, 50] width 119 height 19
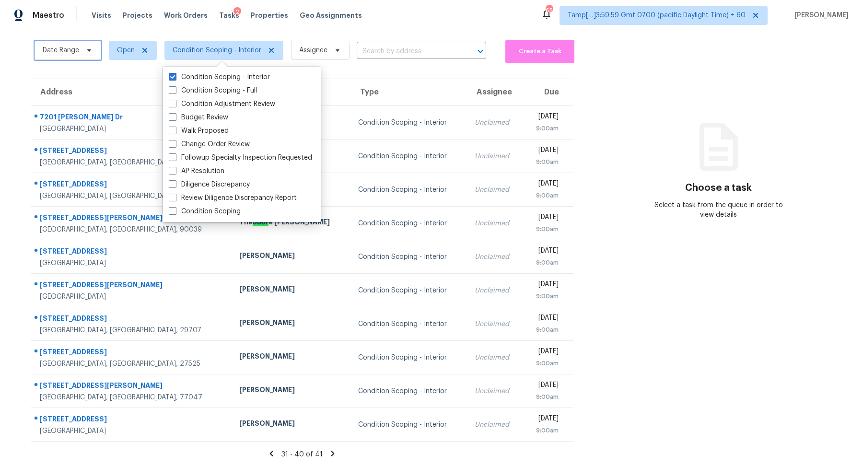
click at [76, 48] on span "Date Range" at bounding box center [61, 51] width 36 height 10
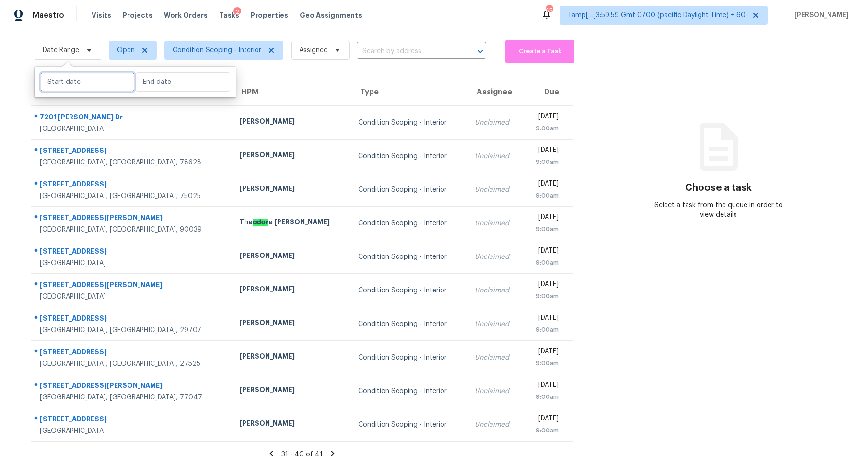
select select "8"
select select "2025"
select select "9"
select select "2025"
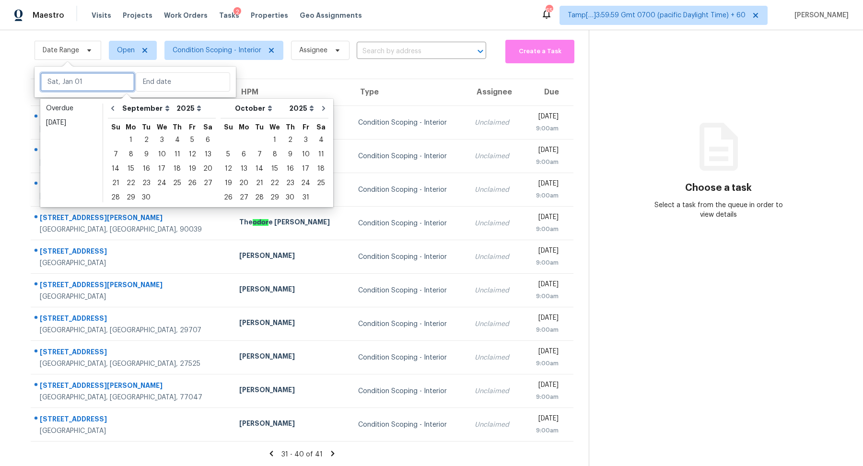
click at [84, 90] on input "text" at bounding box center [87, 81] width 94 height 19
click at [84, 124] on div "Today" at bounding box center [71, 123] width 51 height 10
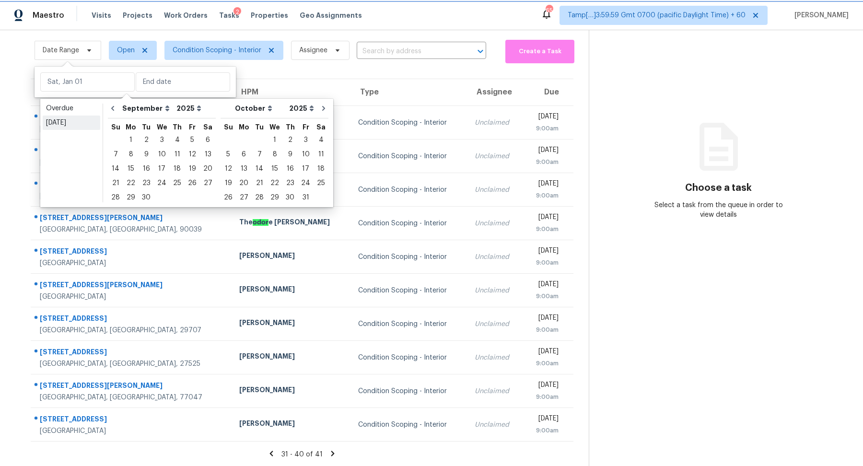
type input "[DATE]"
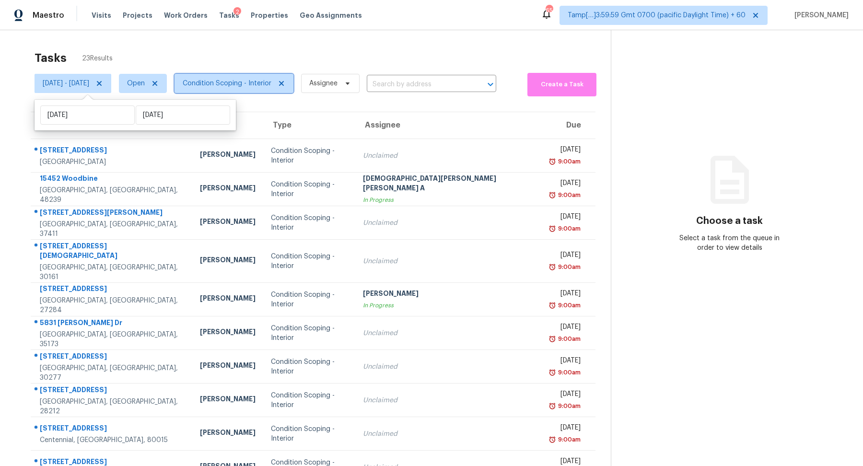
click at [271, 87] on span "Condition Scoping - Interior" at bounding box center [227, 84] width 89 height 10
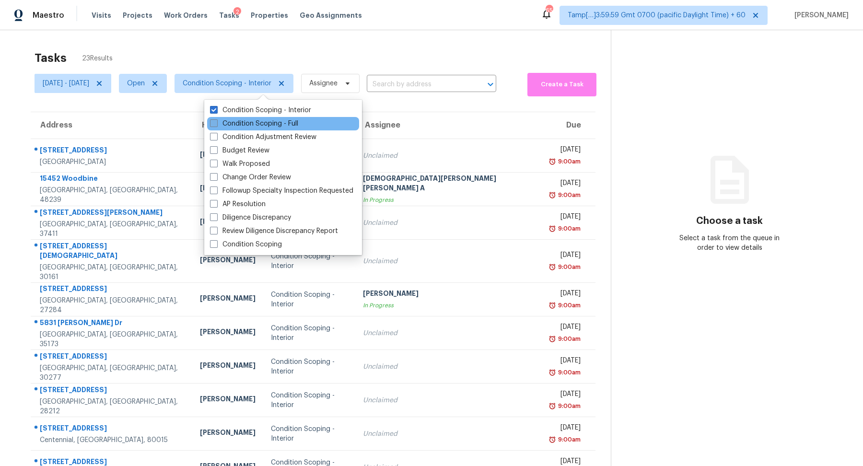
click at [269, 122] on label "Condition Scoping - Full" at bounding box center [254, 124] width 88 height 10
click at [216, 122] on input "Condition Scoping - Full" at bounding box center [213, 122] width 6 height 6
checkbox input "true"
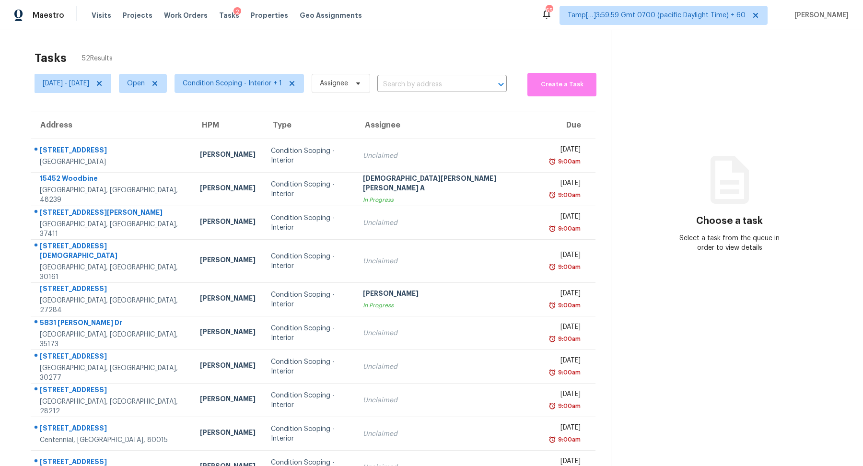
click at [411, 66] on div "Tasks 52 Results" at bounding box center [323, 58] width 576 height 25
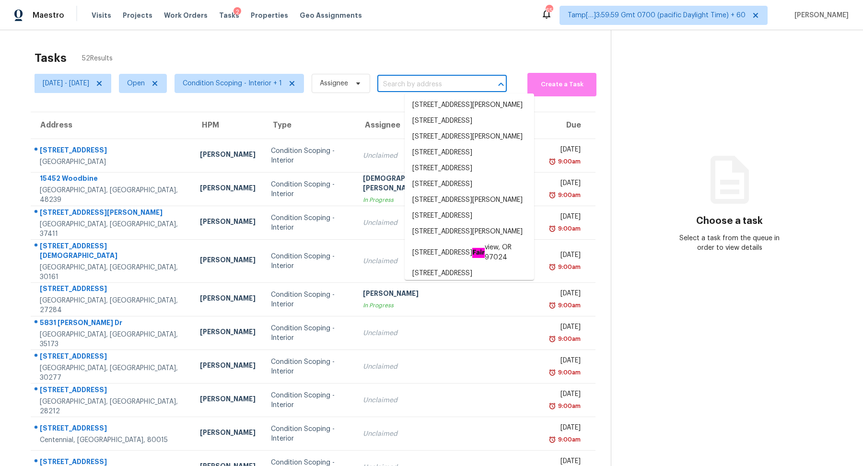
click at [445, 89] on input "text" at bounding box center [428, 84] width 103 height 15
paste input "24 E 16th St SW Rome GA 30161"
type input "24 E 16th St SW Rome GA 30161"
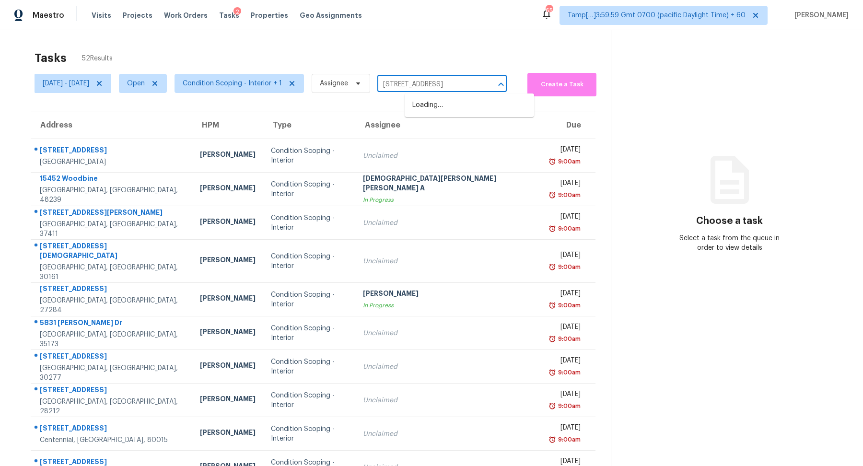
scroll to position [0, 3]
click at [465, 111] on li "24 E 16th St SW, Rome, GA 30161" at bounding box center [469, 105] width 129 height 16
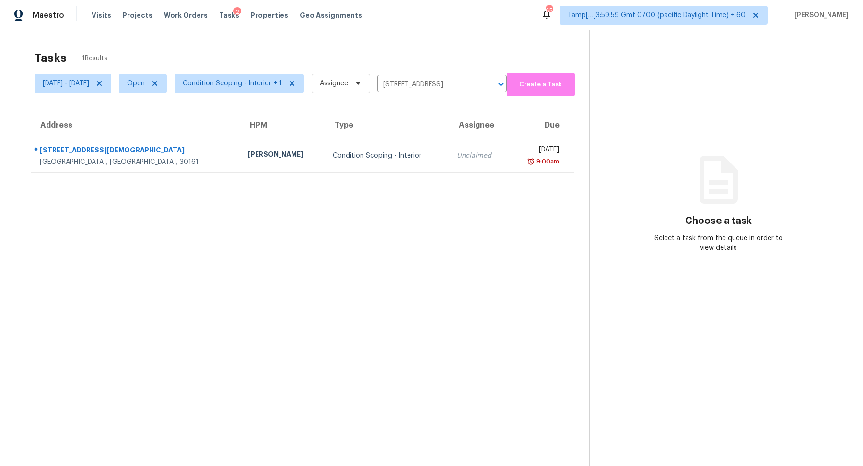
click at [449, 142] on td "Unclaimed" at bounding box center [478, 156] width 59 height 34
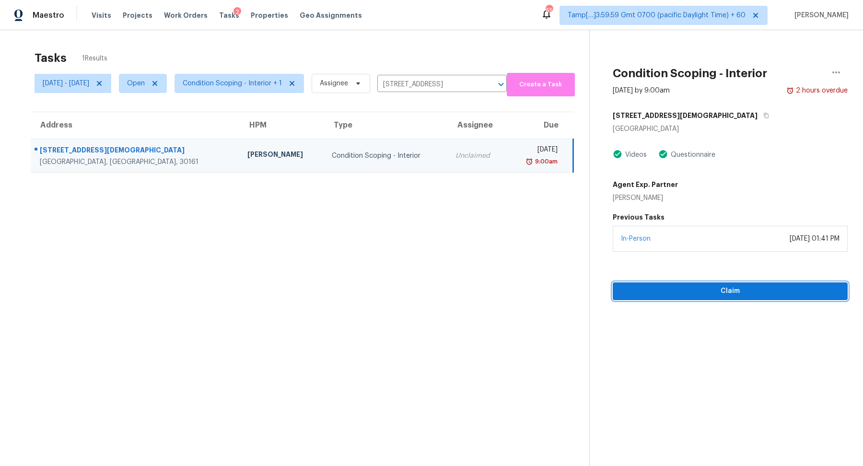
click at [700, 292] on span "Claim" at bounding box center [730, 291] width 220 height 12
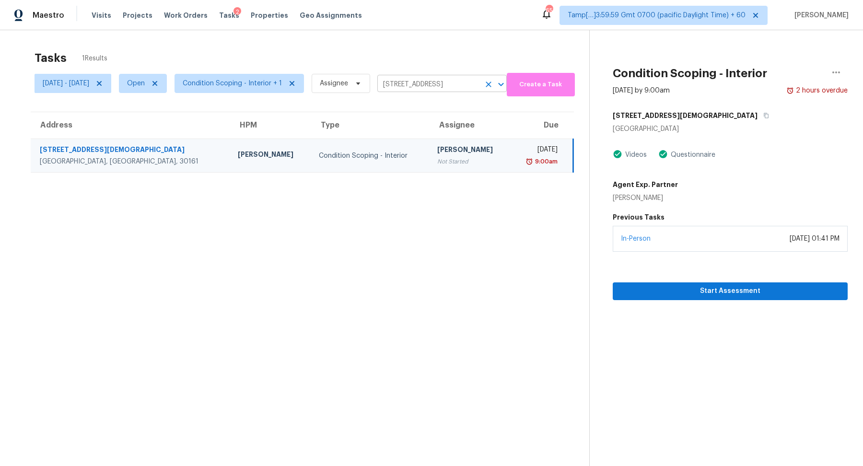
click at [406, 80] on input "24 E 16th St SW, Rome, GA 30161" at bounding box center [428, 84] width 103 height 15
paste input "[STREET_ADDRESS][PERSON_NAME][PERSON_NAME]"
type input "[STREET_ADDRESS][PERSON_NAME][PERSON_NAME]"
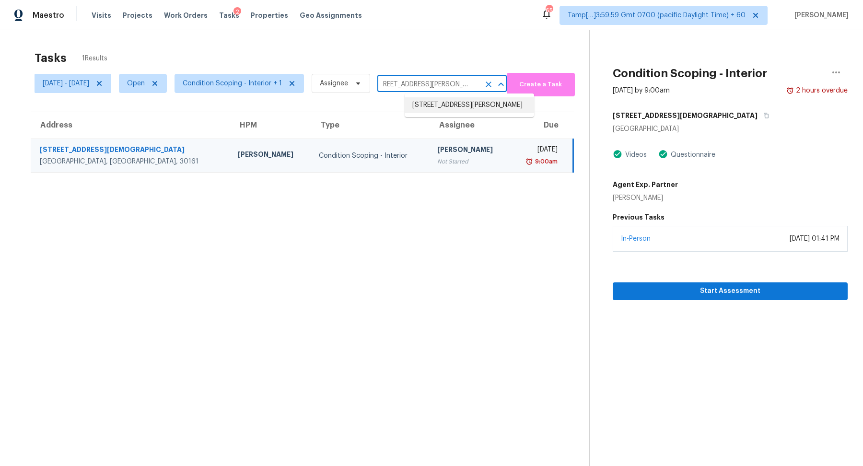
click at [445, 107] on li "[STREET_ADDRESS][PERSON_NAME]" at bounding box center [469, 105] width 129 height 16
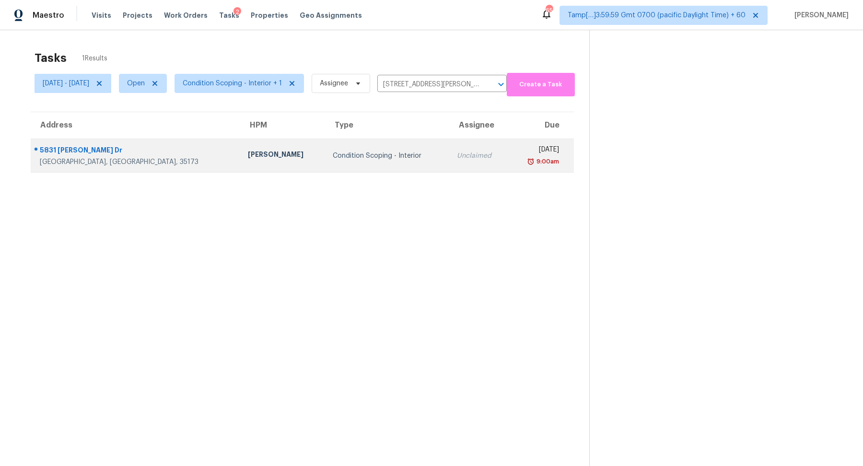
click at [449, 140] on td "Unclaimed" at bounding box center [478, 156] width 59 height 34
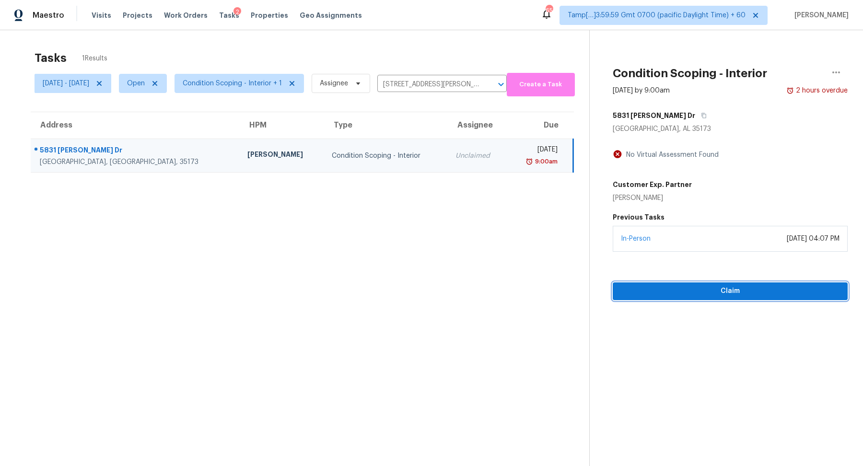
click at [720, 289] on span "Claim" at bounding box center [730, 291] width 220 height 12
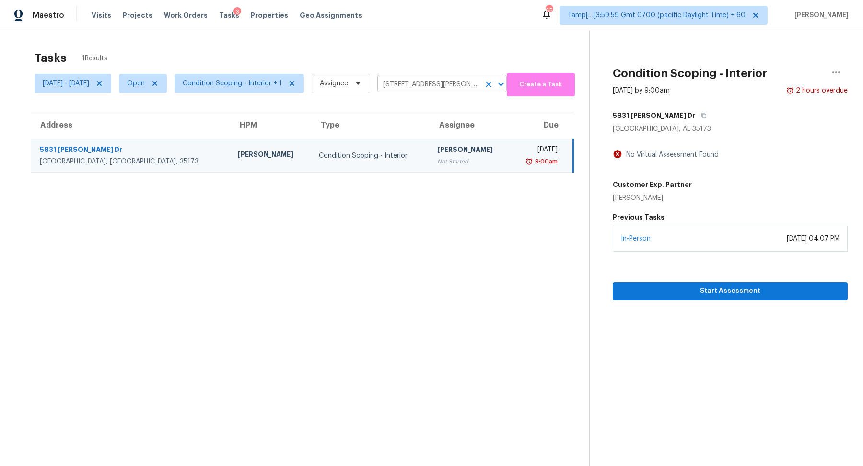
click at [446, 86] on input "[STREET_ADDRESS][PERSON_NAME]" at bounding box center [428, 84] width 103 height 15
paste input "1421 Fox Run Dr Charlotte NC 28212"
type input "1421 Fox Run Dr Charlotte NC 28212"
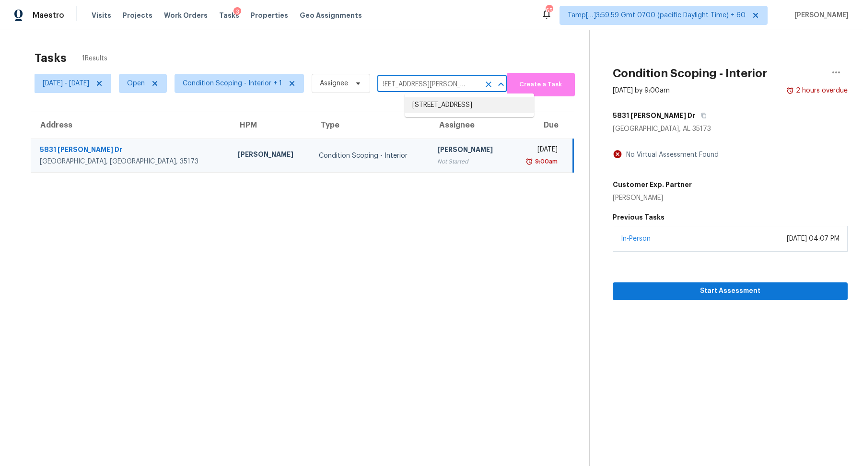
click at [450, 110] on li "1421 Fox Run Dr, Charlotte, NC 28212" at bounding box center [469, 105] width 129 height 16
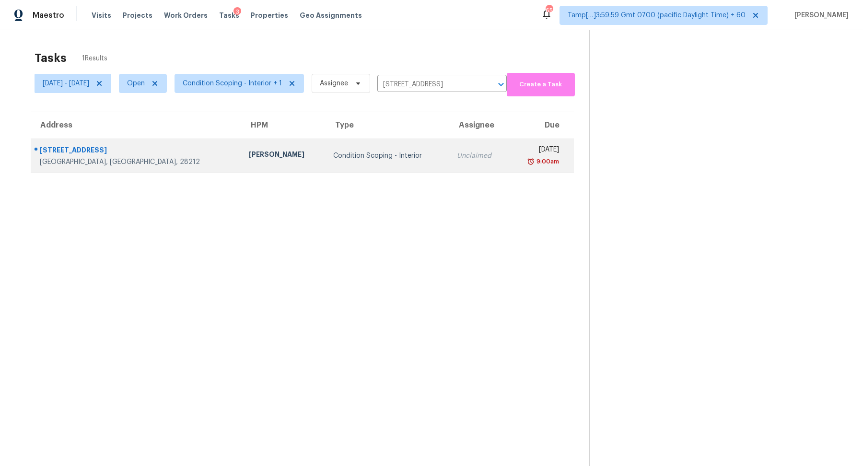
click at [449, 166] on td "Unclaimed" at bounding box center [478, 156] width 59 height 34
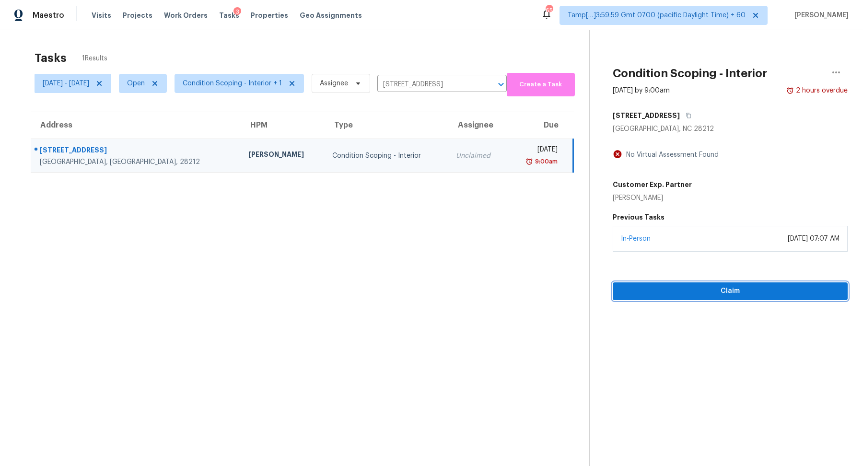
click at [738, 292] on span "Claim" at bounding box center [730, 291] width 220 height 12
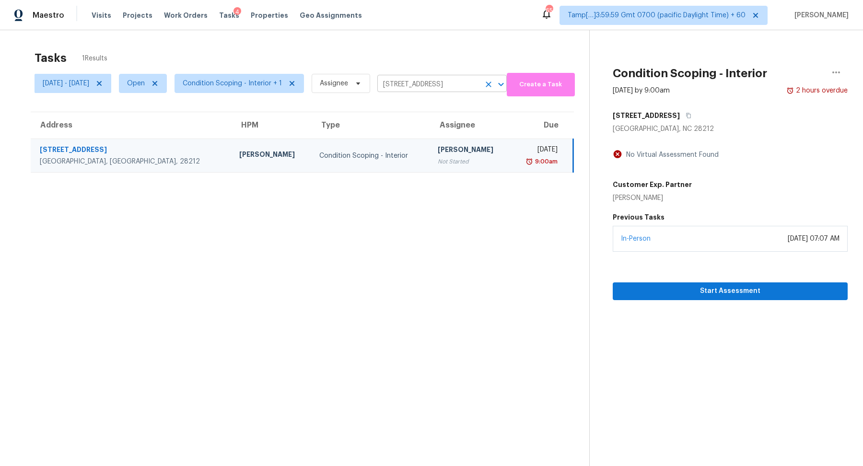
click at [449, 77] on input "1421 Fox Run Dr, Charlotte, NC 28212" at bounding box center [428, 84] width 103 height 15
paste input "5564 S Jasper Way Centennial CO 80015"
type input "5564 S Jasper Way Centennial CO 80015"
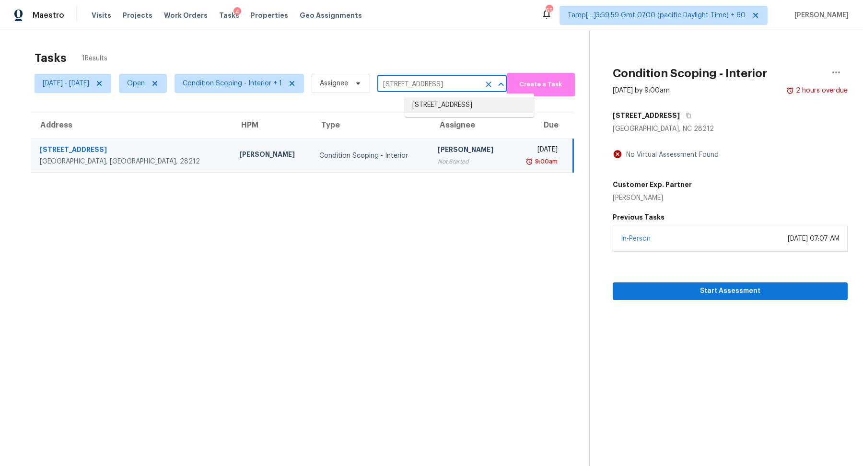
click at [458, 109] on li "5564 S Jasper Way, Centennial, CO 80015" at bounding box center [469, 105] width 129 height 16
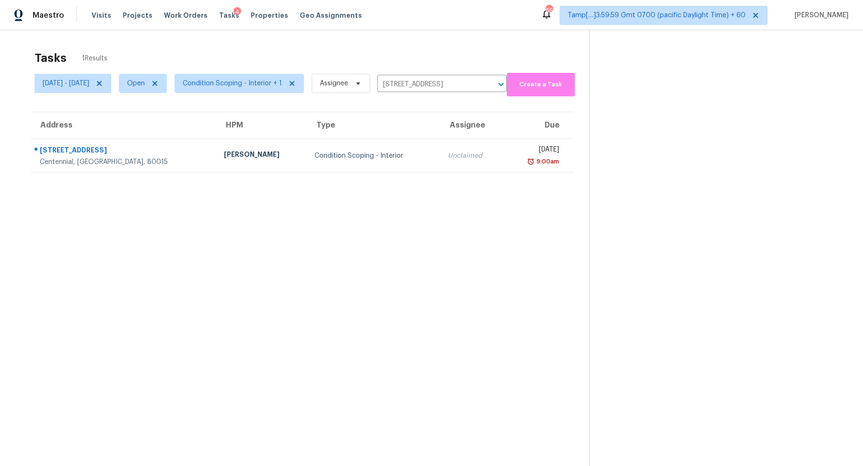
click at [504, 139] on td "Tue, Sep 16th 2025 9:00am" at bounding box center [539, 156] width 70 height 34
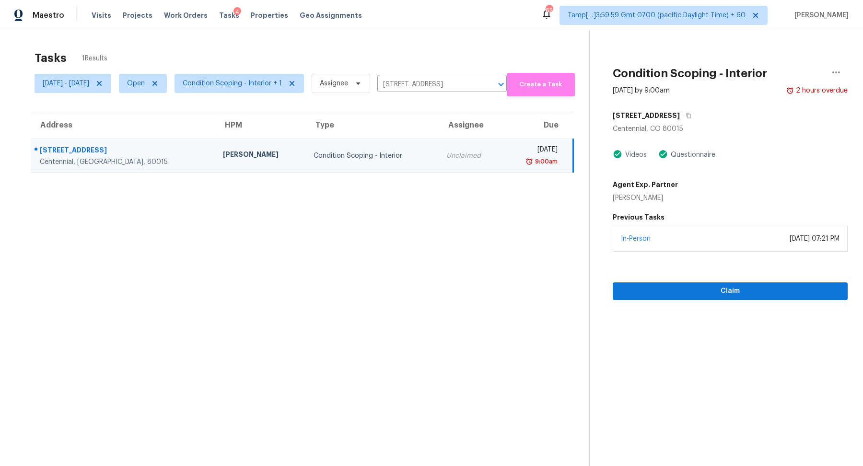
click at [702, 276] on div "Claim" at bounding box center [730, 276] width 235 height 48
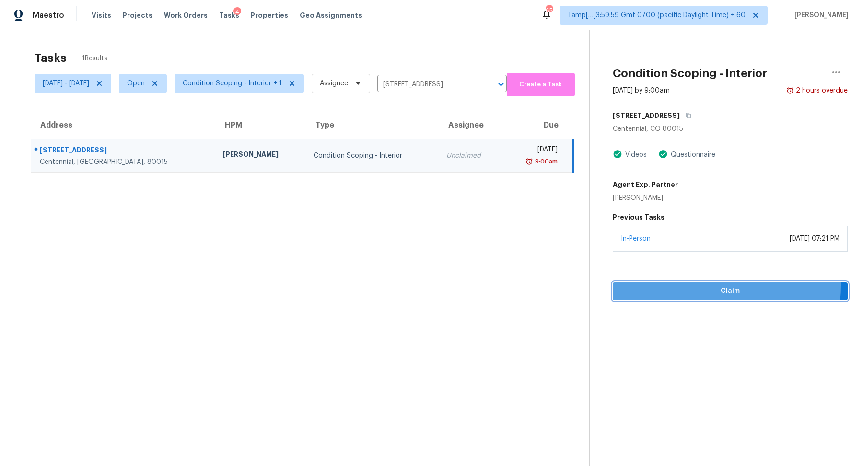
click at [702, 285] on span "Claim" at bounding box center [730, 291] width 220 height 12
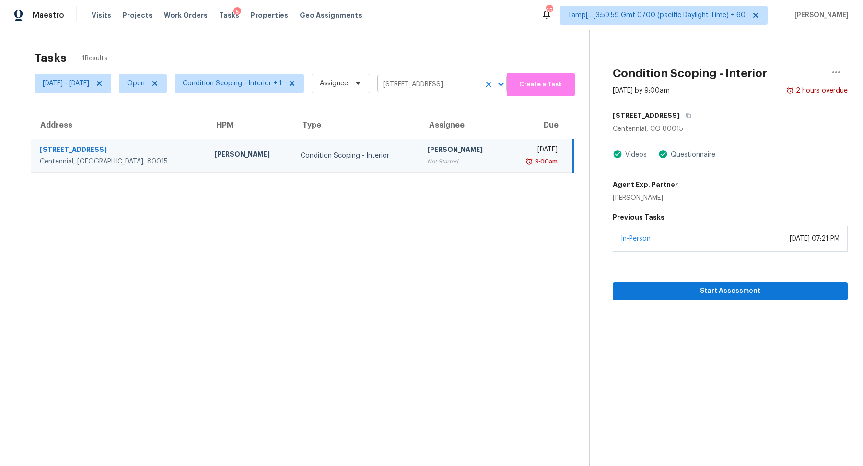
click at [433, 83] on input "5564 S Jasper Way, Centennial, CO 80015" at bounding box center [428, 84] width 103 height 15
paste input "14641 Lattice Ct Jacksonville FL 32226"
type input "14641 Lattice Ct Jacksonville FL 32226"
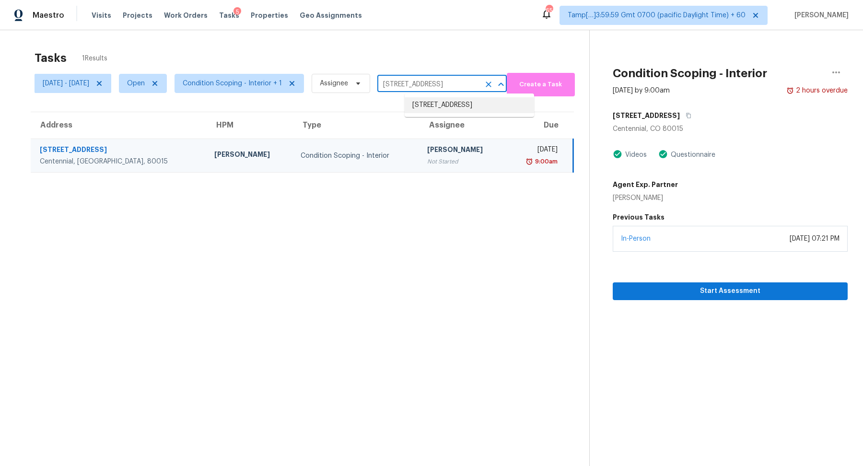
click at [430, 101] on li "14641 Lattice Ct, Jacksonville, FL 32226" at bounding box center [469, 105] width 129 height 16
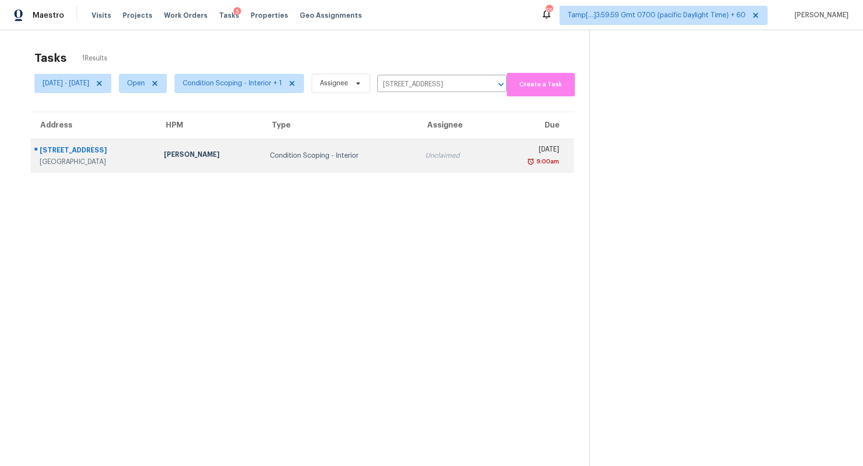
click at [418, 154] on td "Unclaimed" at bounding box center [455, 156] width 74 height 34
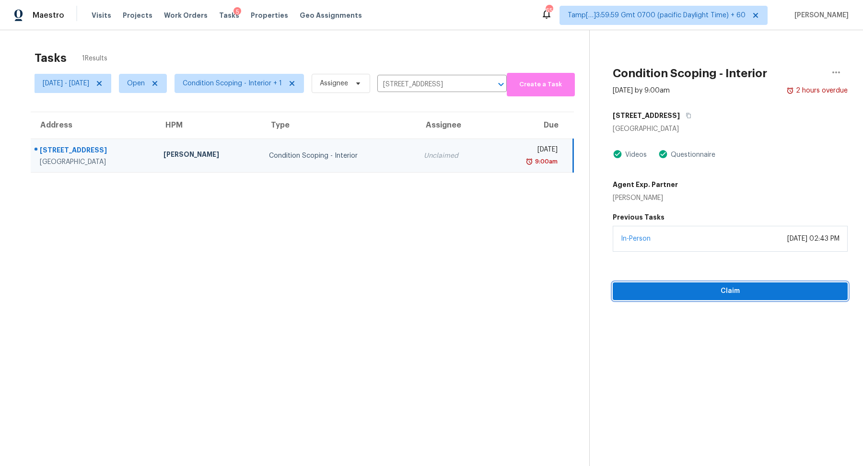
click at [682, 284] on button "Claim" at bounding box center [730, 291] width 235 height 18
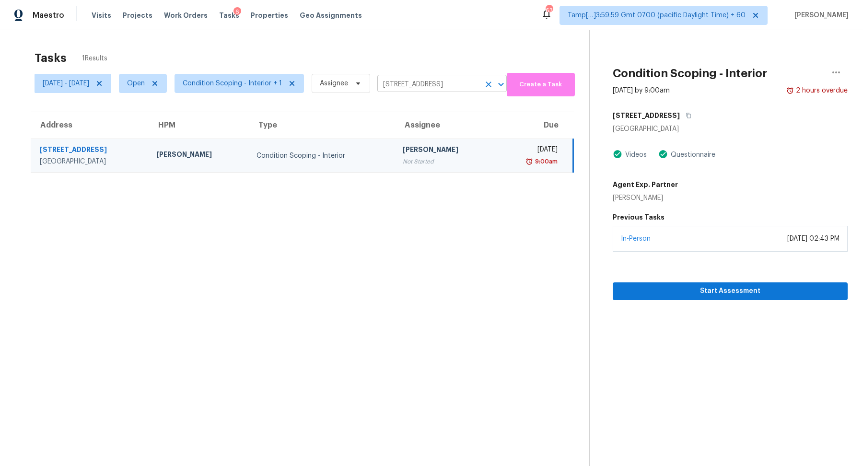
click at [445, 83] on input "14641 Lattice Ct, Jacksonville, FL 32226" at bounding box center [428, 84] width 103 height 15
paste input "[STREET_ADDRESS][PERSON_NAME][PERSON_NAME]"
type input "[STREET_ADDRESS][PERSON_NAME][PERSON_NAME]"
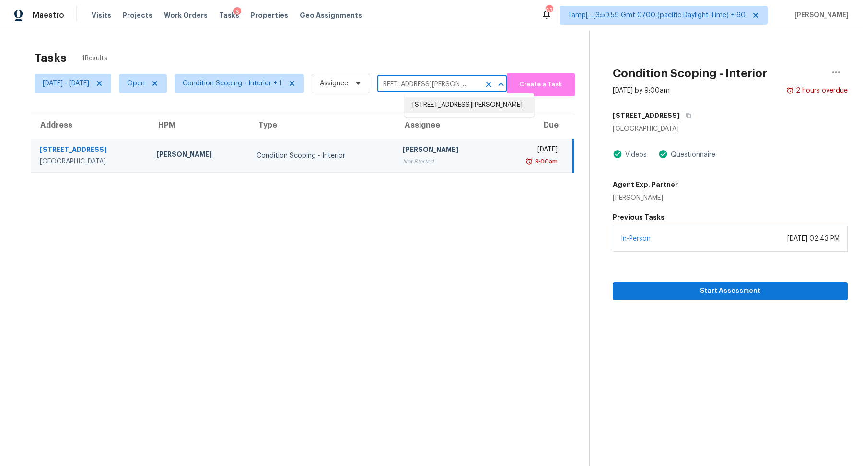
click at [461, 105] on li "[STREET_ADDRESS][PERSON_NAME]" at bounding box center [469, 105] width 129 height 16
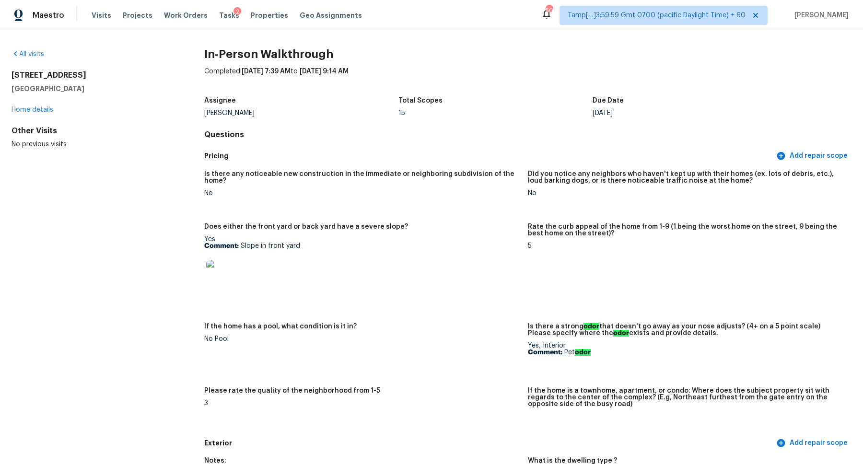
click at [28, 58] on div "All visits" at bounding box center [93, 54] width 162 height 10
click at [32, 56] on link "All visits" at bounding box center [28, 54] width 33 height 7
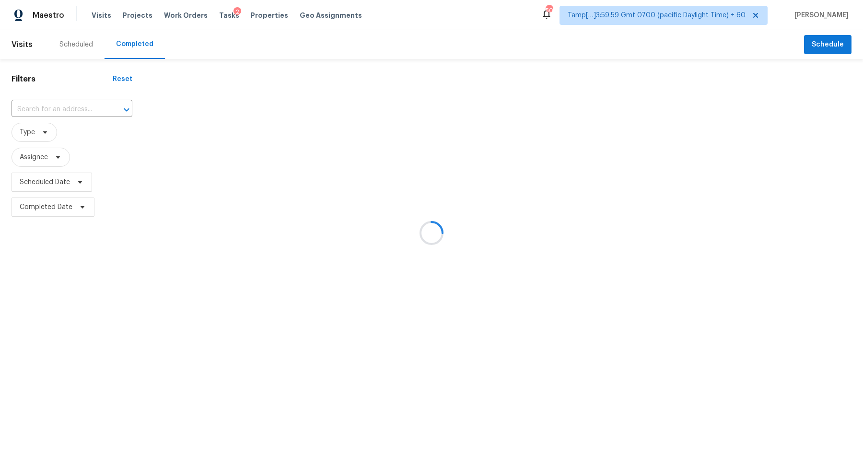
click at [84, 103] on div at bounding box center [431, 233] width 863 height 466
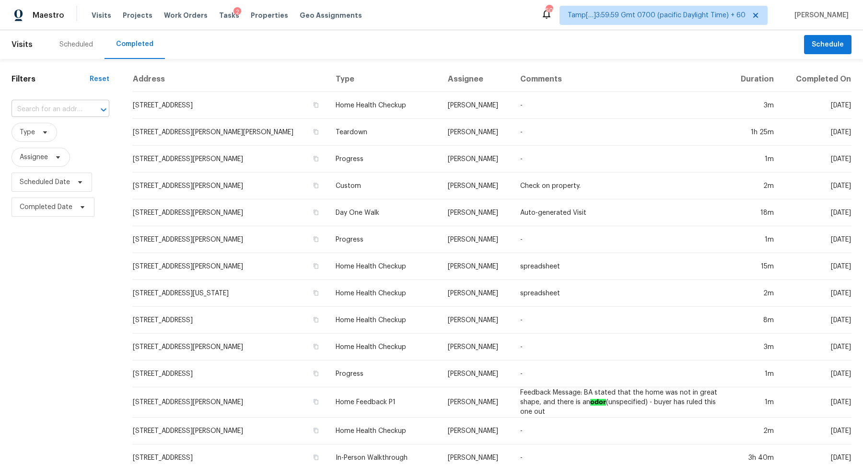
click at [84, 104] on div "​" at bounding box center [61, 109] width 98 height 15
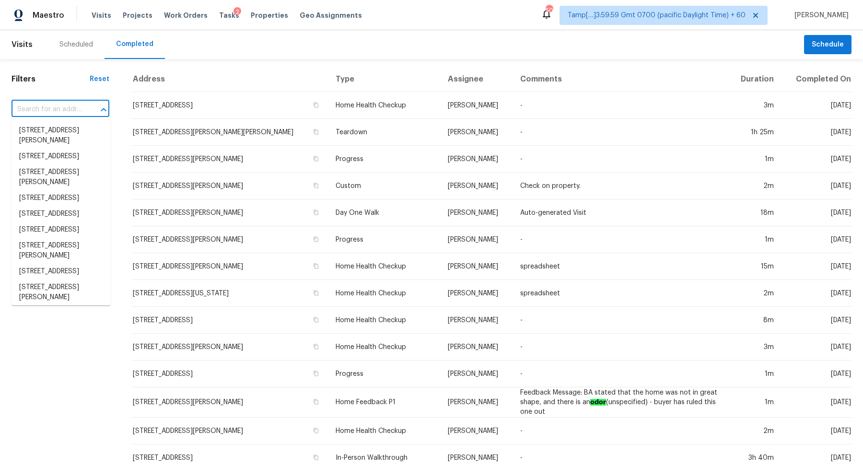
click at [84, 104] on div "​" at bounding box center [61, 109] width 98 height 15
paste input "24 E 16th St SW Rome GA 30161"
type input "24 E 16th St SW Rome GA 30161"
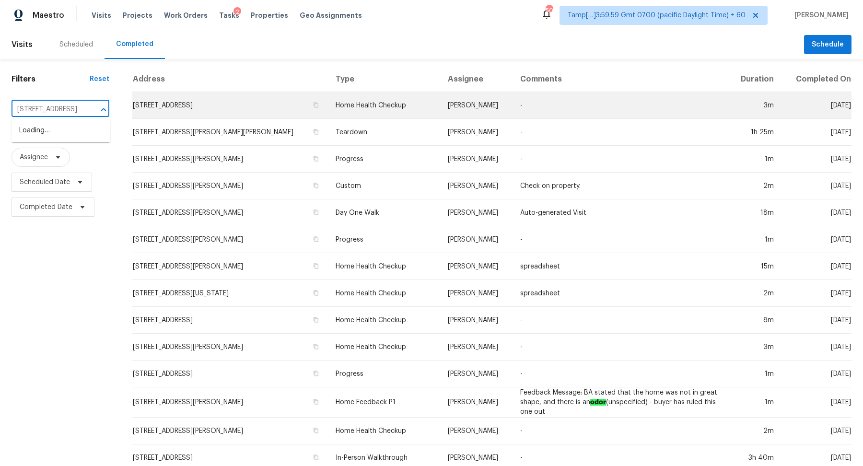
scroll to position [0, 34]
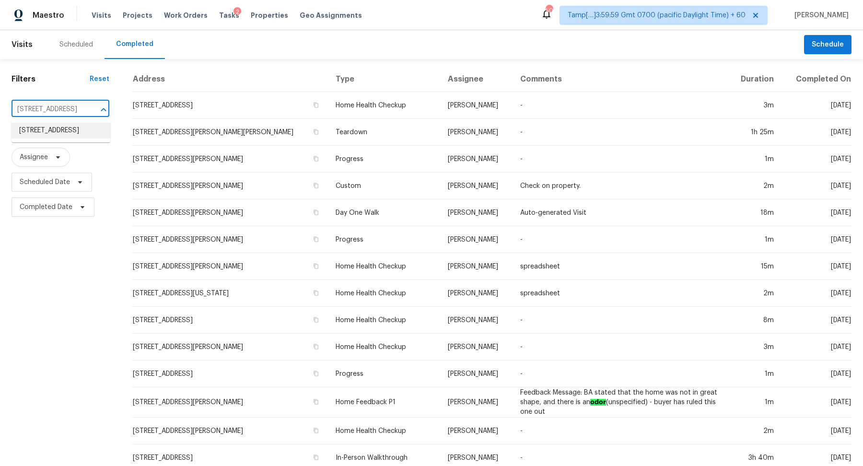
click at [33, 128] on li "24 E 16th St SW, Rome, GA 30161" at bounding box center [61, 131] width 99 height 16
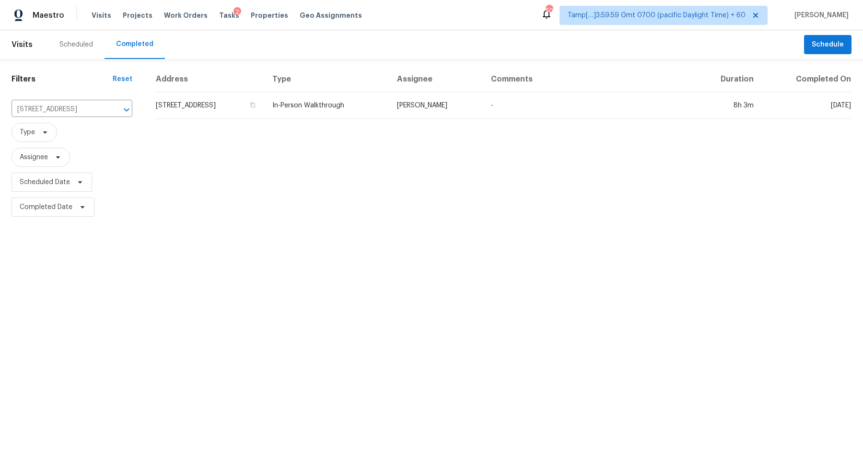
click at [186, 106] on td "24 E 16th St SW, Rome, GA 30161" at bounding box center [209, 105] width 109 height 27
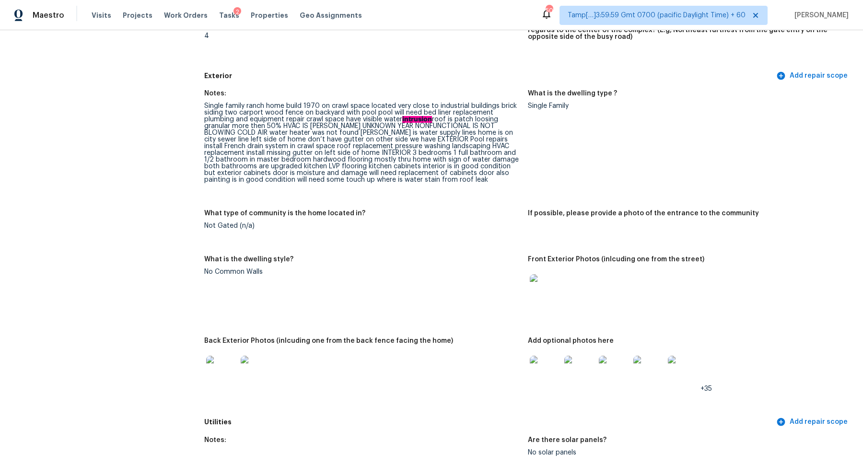
scroll to position [292, 0]
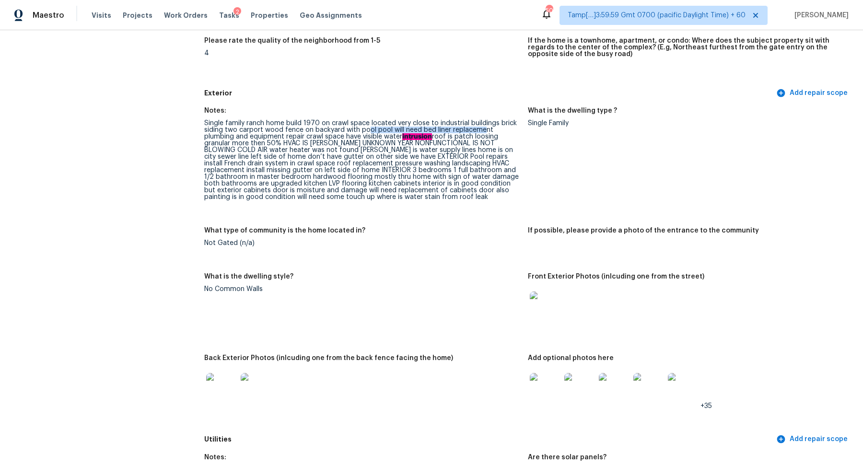
drag, startPoint x: 365, startPoint y: 129, endPoint x: 488, endPoint y: 129, distance: 122.8
click at [488, 129] on div "Single family ranch home build 1970 on crawl space located very close to indust…" at bounding box center [362, 160] width 316 height 81
click at [391, 153] on div "Single family ranch home build 1970 on crawl space located very close to indust…" at bounding box center [362, 160] width 316 height 81
drag, startPoint x: 340, startPoint y: 136, endPoint x: 472, endPoint y: 139, distance: 131.9
click at [472, 139] on div "Single family ranch home build 1970 on crawl space located very close to indust…" at bounding box center [362, 160] width 316 height 81
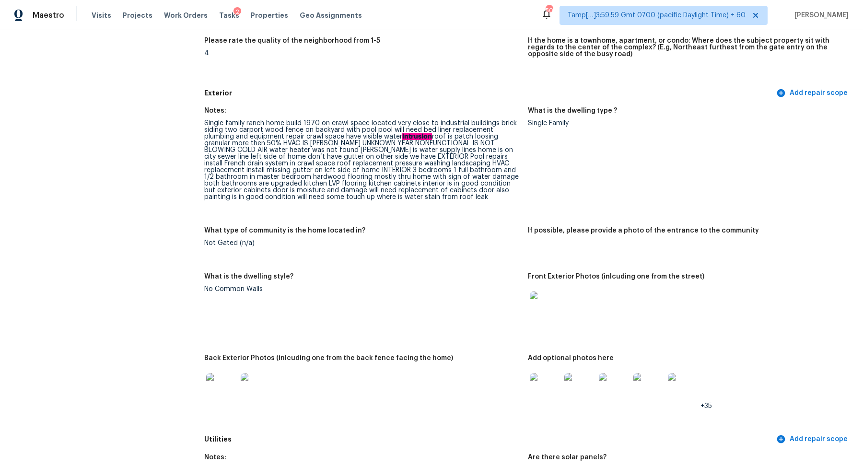
click at [408, 139] on ah_el_jm_1744356628052 "intrusion" at bounding box center [417, 136] width 30 height 7
drag, startPoint x: 285, startPoint y: 131, endPoint x: 420, endPoint y: 139, distance: 135.5
click at [420, 139] on div "Single family ranch home build 1970 on crawl space located very close to indust…" at bounding box center [362, 160] width 316 height 81
click at [376, 147] on div "Single family ranch home build 1970 on crawl space located very close to indust…" at bounding box center [362, 160] width 316 height 81
drag, startPoint x: 374, startPoint y: 131, endPoint x: 470, endPoint y: 136, distance: 96.5
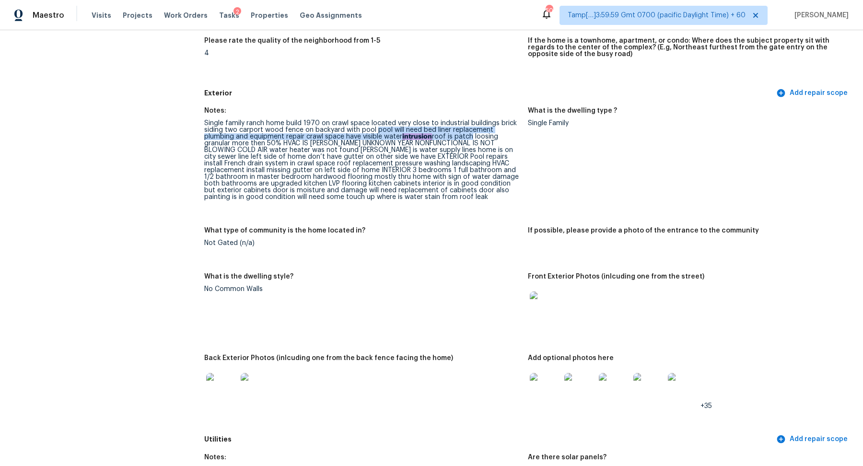
click at [470, 137] on div "Single family ranch home build 1970 on crawl space located very close to indust…" at bounding box center [362, 160] width 316 height 81
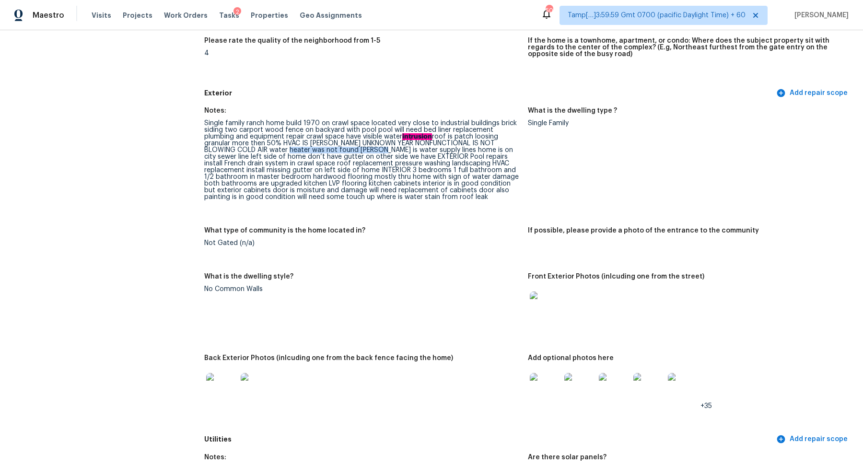
drag, startPoint x: 274, startPoint y: 151, endPoint x: 365, endPoint y: 152, distance: 91.1
click at [365, 152] on div "Single family ranch home build 1970 on crawl space located very close to indust…" at bounding box center [362, 160] width 316 height 81
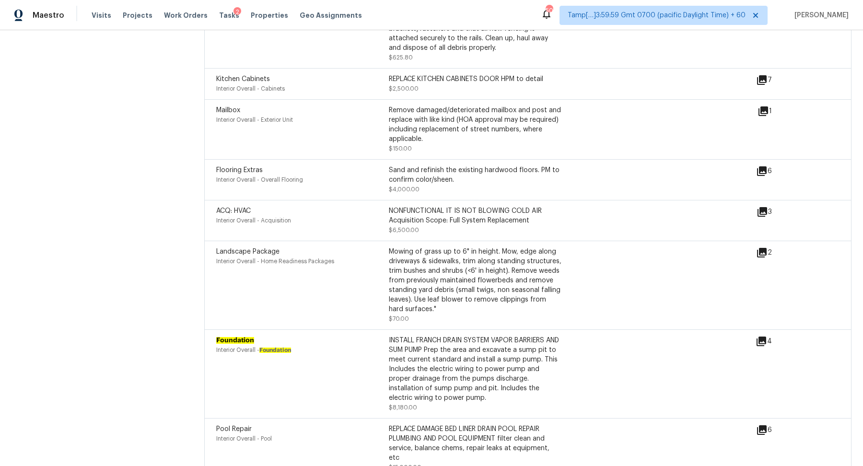
scroll to position [3202, 0]
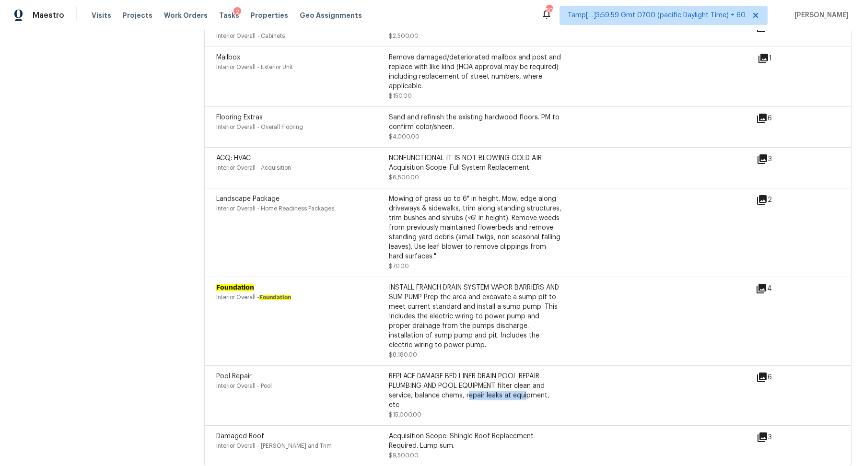
drag, startPoint x: 470, startPoint y: 383, endPoint x: 526, endPoint y: 379, distance: 56.2
click at [526, 379] on div "REPLACE DAMAGE BED LINER DRAIN POOL REPAIR PLUMBING AND POOL EQUIPMENT filter c…" at bounding box center [475, 391] width 173 height 38
drag, startPoint x: 445, startPoint y: 309, endPoint x: 511, endPoint y: 309, distance: 66.2
click at [508, 309] on div "INSTALL FRANCH DRAIN SYSTEM VAPOR BARRIERS AND SUM PUMP Prep the area and excav…" at bounding box center [475, 316] width 173 height 67
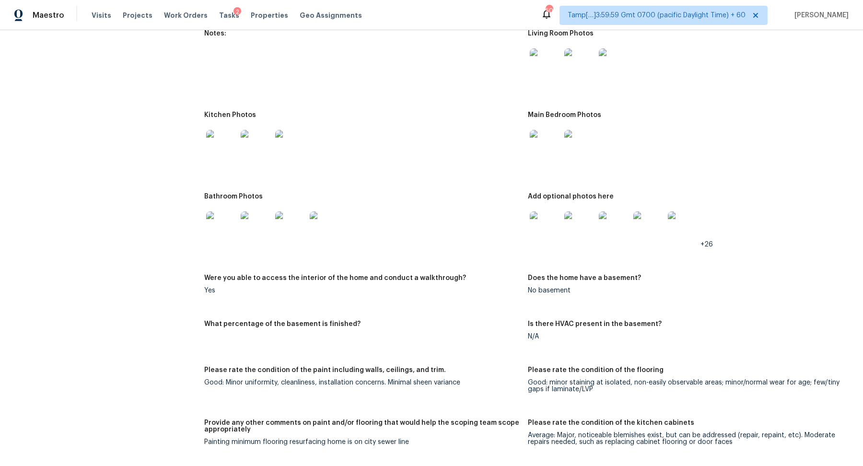
scroll to position [1359, 0]
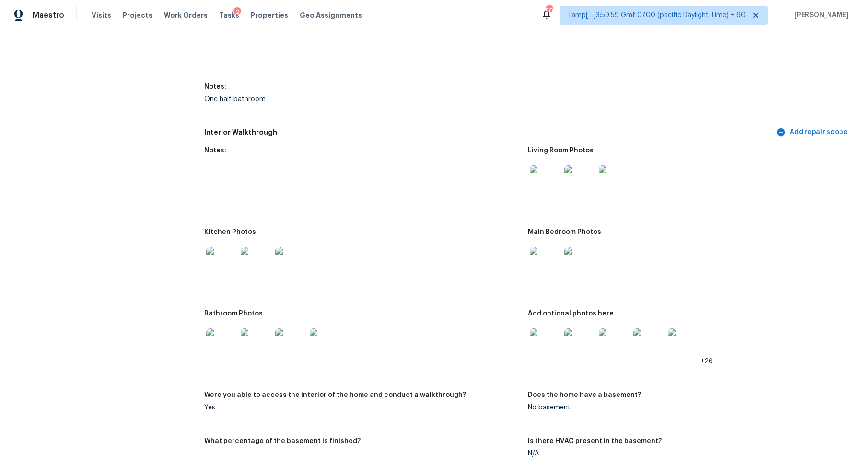
click at [547, 165] on img at bounding box center [545, 180] width 31 height 31
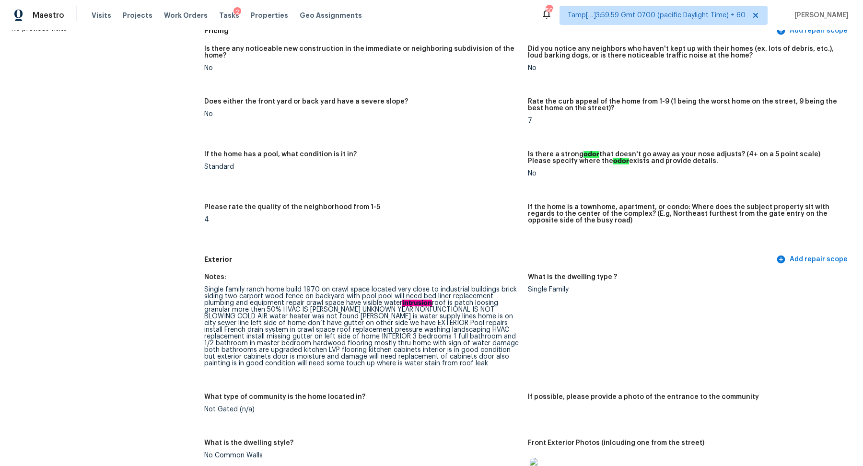
scroll to position [96, 0]
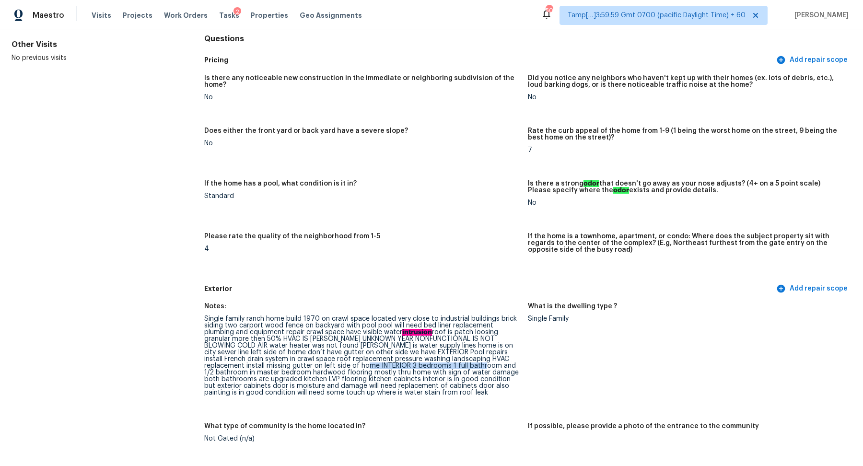
drag, startPoint x: 349, startPoint y: 366, endPoint x: 461, endPoint y: 365, distance: 112.2
click at [461, 366] on div "Single family ranch home build 1970 on crawl space located very close to indust…" at bounding box center [362, 356] width 316 height 81
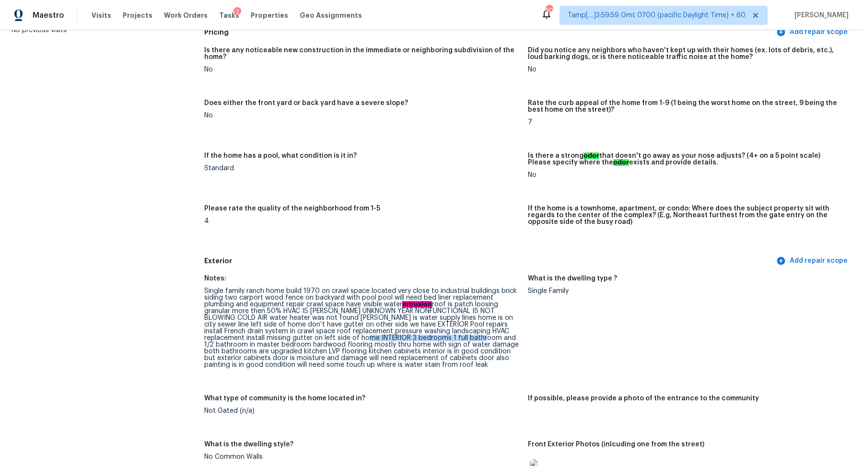
scroll to position [125, 0]
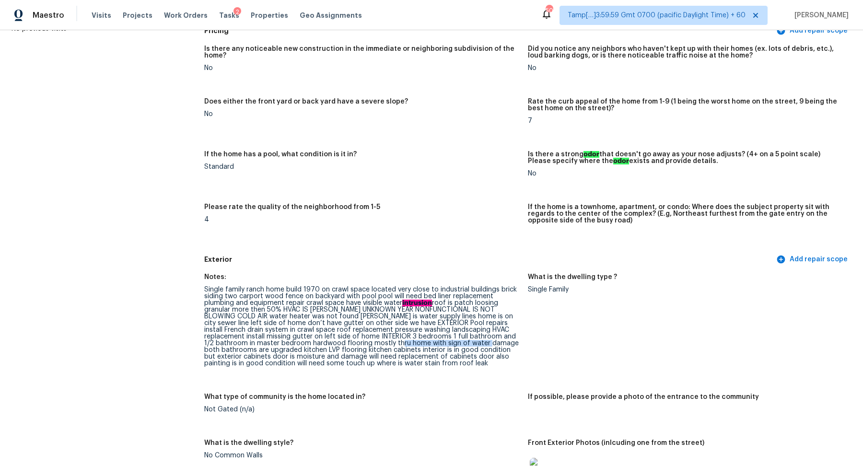
drag, startPoint x: 389, startPoint y: 345, endPoint x: 477, endPoint y: 346, distance: 87.7
click at [477, 346] on div "Single family ranch home build 1970 on crawl space located very close to indust…" at bounding box center [362, 326] width 316 height 81
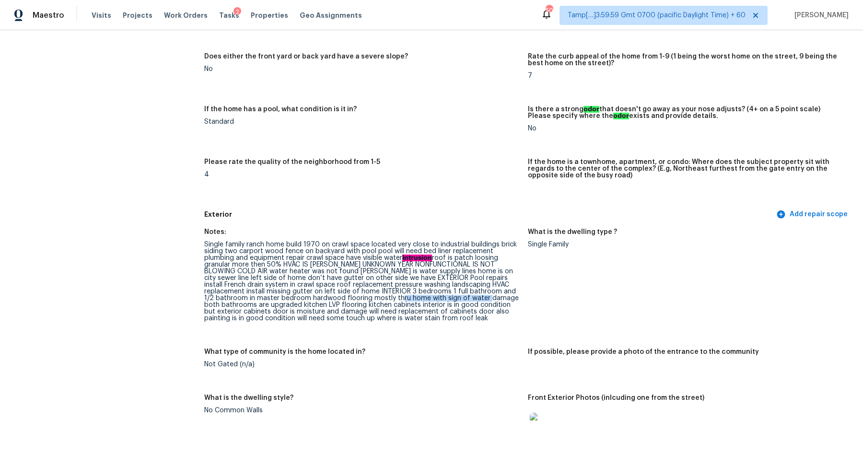
scroll to position [187, 0]
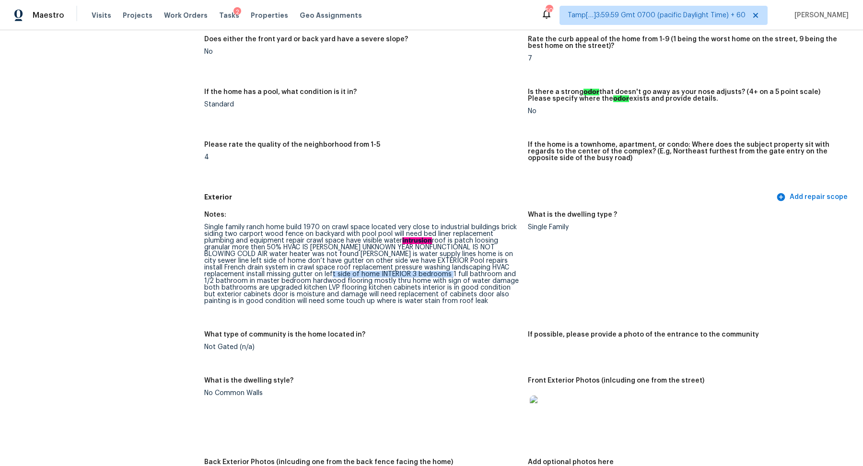
drag, startPoint x: 306, startPoint y: 275, endPoint x: 419, endPoint y: 275, distance: 113.2
click at [419, 275] on div "Single family ranch home build 1970 on crawl space located very close to indust…" at bounding box center [362, 264] width 316 height 81
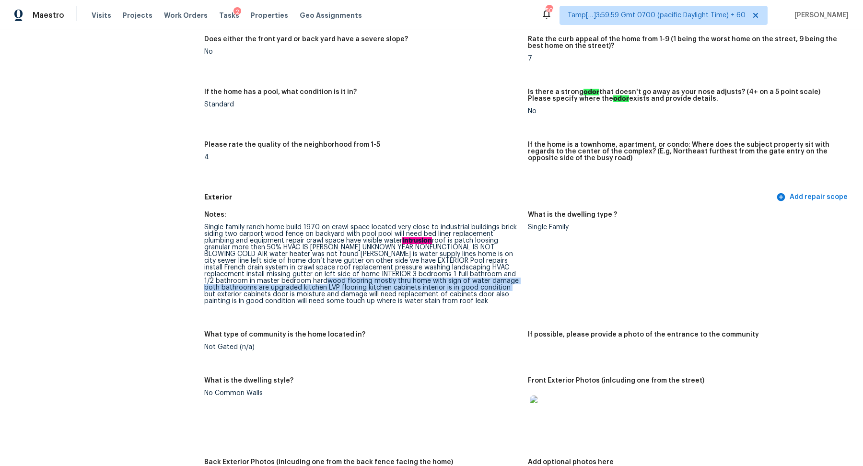
drag, startPoint x: 312, startPoint y: 282, endPoint x: 495, endPoint y: 286, distance: 182.7
click at [495, 286] on div "Single family ranch home build 1970 on crawl space located very close to indust…" at bounding box center [362, 264] width 316 height 81
drag, startPoint x: 352, startPoint y: 295, endPoint x: 472, endPoint y: 296, distance: 120.4
click at [472, 296] on div "Single family ranch home build 1970 on crawl space located very close to indust…" at bounding box center [362, 264] width 316 height 81
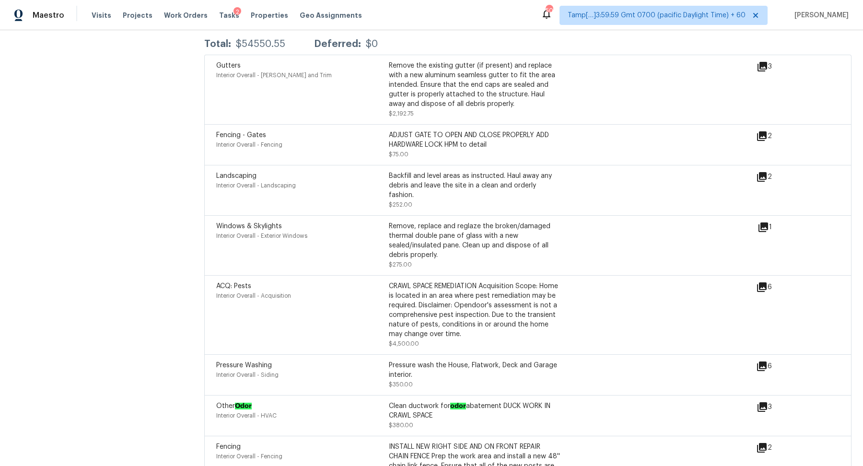
scroll to position [2677, 0]
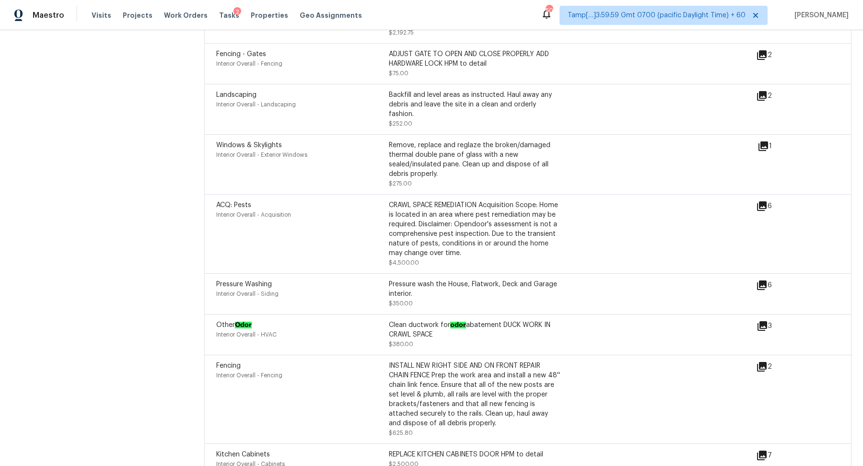
click at [598, 329] on div "Other Odor Interior Overall - HVAC Clean ductwork for odor abatement DUCK WORK …" at bounding box center [486, 334] width 540 height 29
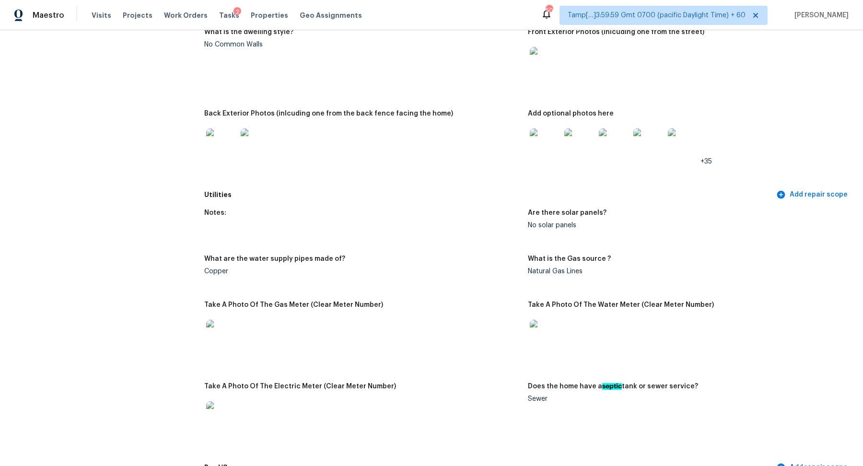
scroll to position [520, 0]
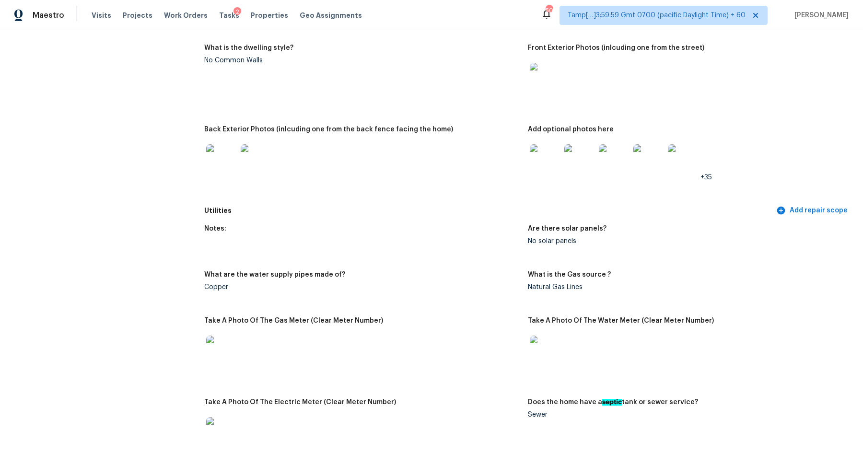
click at [560, 167] on img at bounding box center [545, 159] width 31 height 31
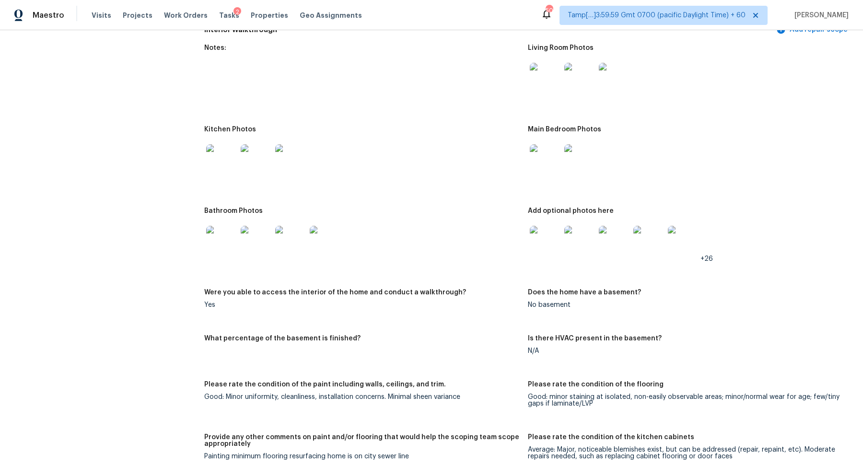
scroll to position [1442, 0]
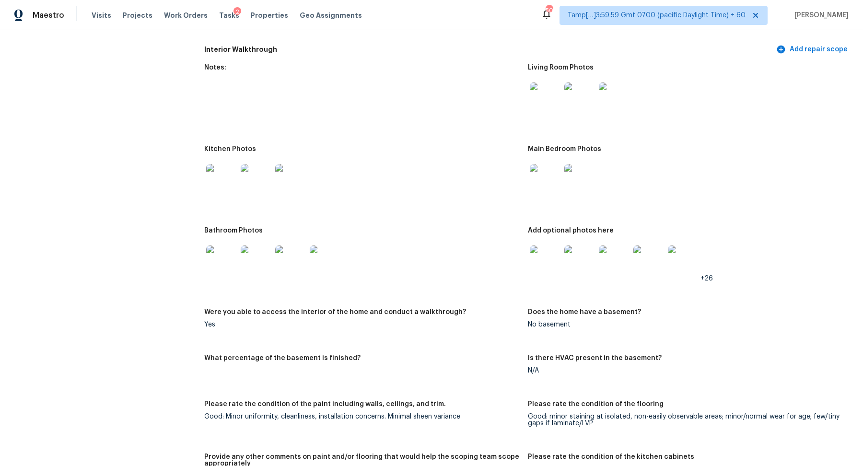
click at [554, 107] on div at bounding box center [545, 98] width 35 height 42
click at [541, 96] on img at bounding box center [545, 97] width 31 height 31
click at [230, 177] on img at bounding box center [221, 179] width 31 height 31
click at [538, 170] on img at bounding box center [545, 179] width 31 height 31
click at [554, 178] on img at bounding box center [545, 179] width 31 height 31
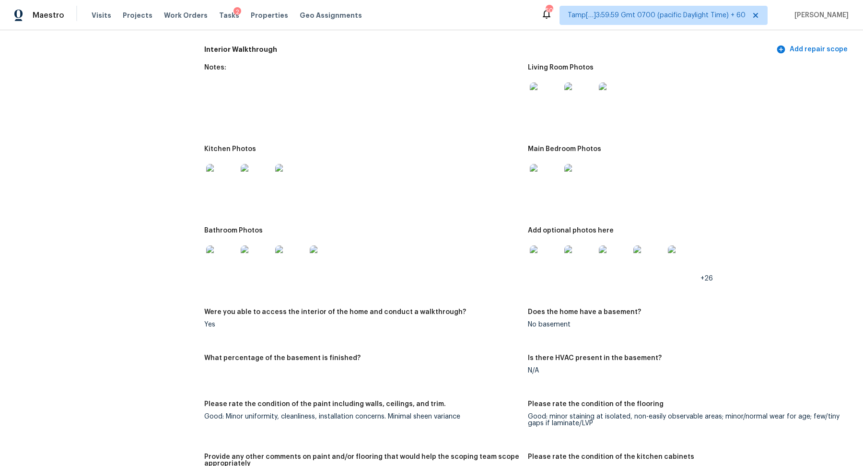
click at [234, 269] on div at bounding box center [221, 261] width 35 height 42
click at [214, 258] on img at bounding box center [221, 261] width 31 height 31
click at [543, 250] on img at bounding box center [545, 261] width 31 height 31
click at [554, 259] on img at bounding box center [545, 261] width 31 height 31
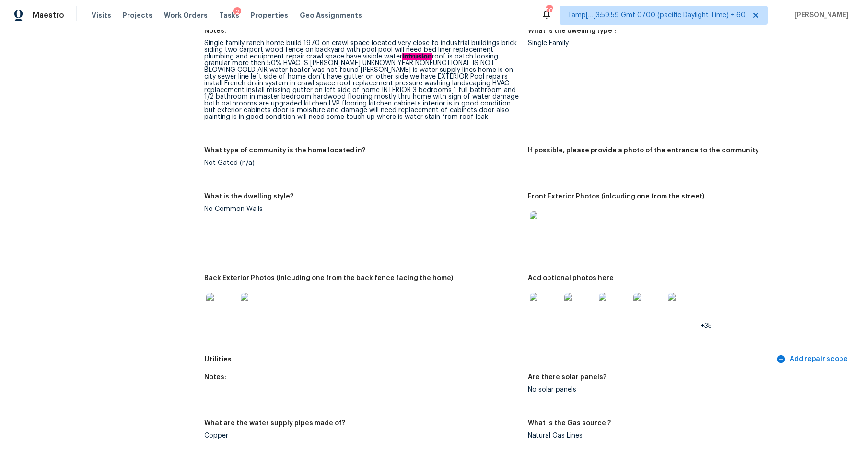
scroll to position [348, 0]
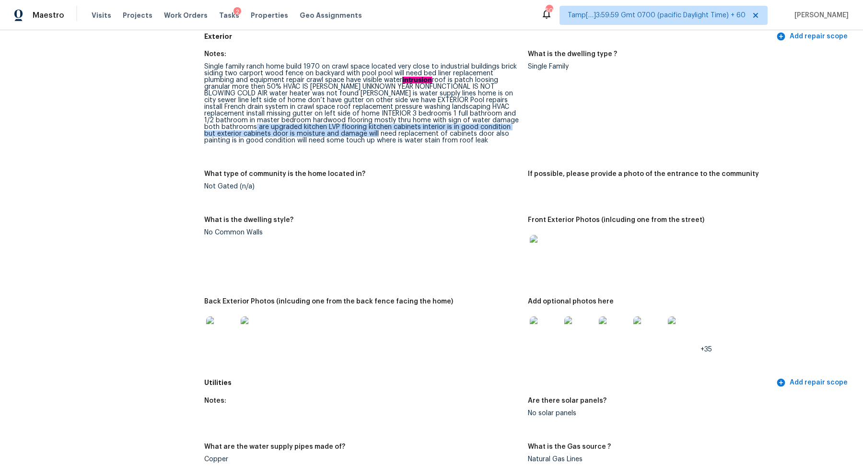
drag, startPoint x: 244, startPoint y: 126, endPoint x: 377, endPoint y: 131, distance: 133.9
click at [377, 131] on div "Single family ranch home build 1970 on crawl space located very close to indust…" at bounding box center [362, 103] width 316 height 81
drag, startPoint x: 297, startPoint y: 124, endPoint x: 435, endPoint y: 127, distance: 138.6
click at [435, 127] on div "Single family ranch home build 1970 on crawl space located very close to indust…" at bounding box center [362, 103] width 316 height 81
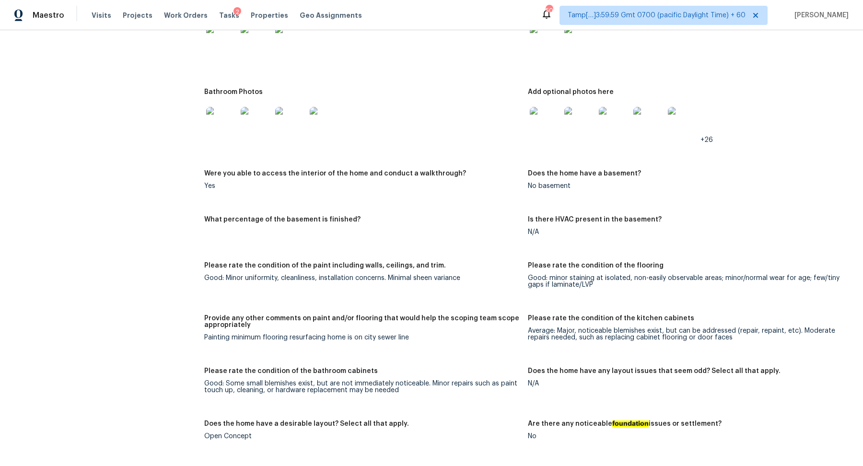
scroll to position [1592, 0]
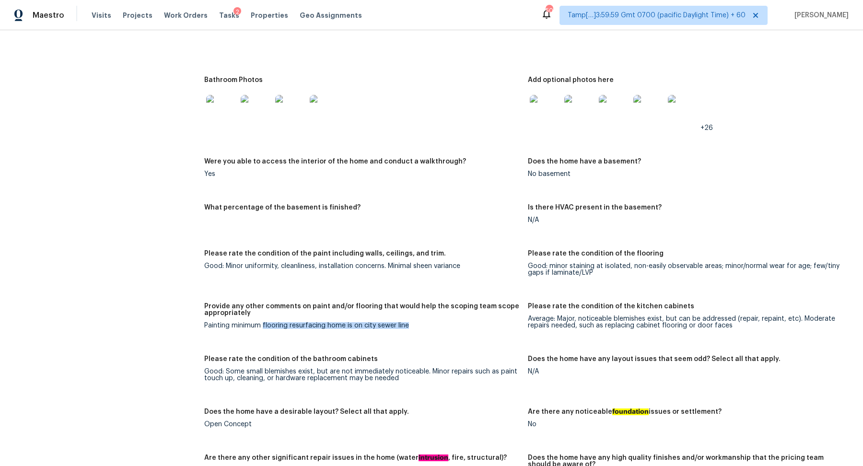
drag, startPoint x: 264, startPoint y: 319, endPoint x: 390, endPoint y: 324, distance: 126.7
click at [390, 324] on figure "Provide any other comments on paint and/or flooring that would help the scoping…" at bounding box center [366, 323] width 324 height 41
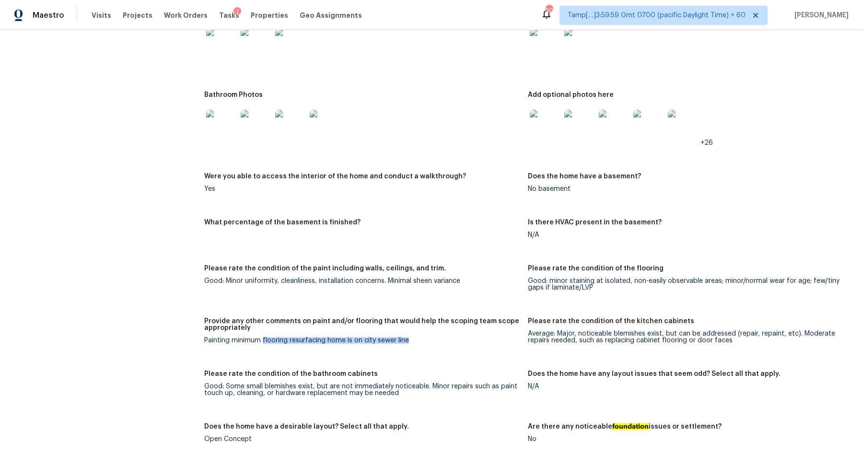
scroll to position [1541, 0]
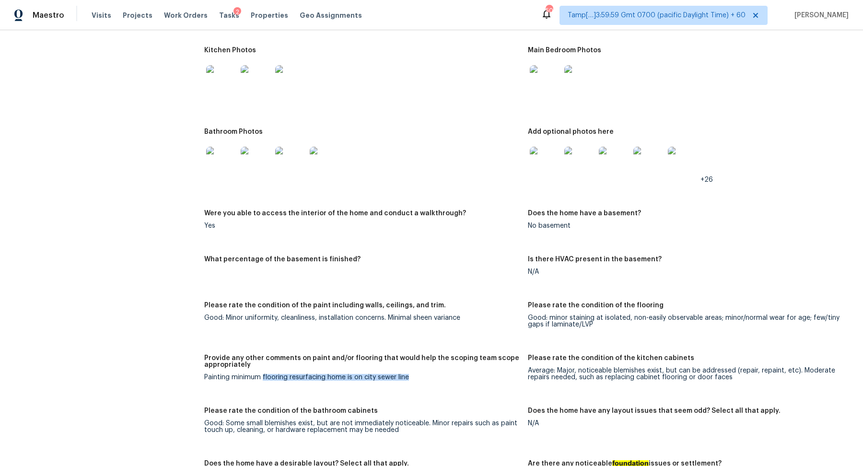
click at [550, 79] on img at bounding box center [545, 80] width 31 height 31
click at [540, 166] on img at bounding box center [545, 162] width 31 height 31
click at [538, 150] on img at bounding box center [545, 162] width 31 height 31
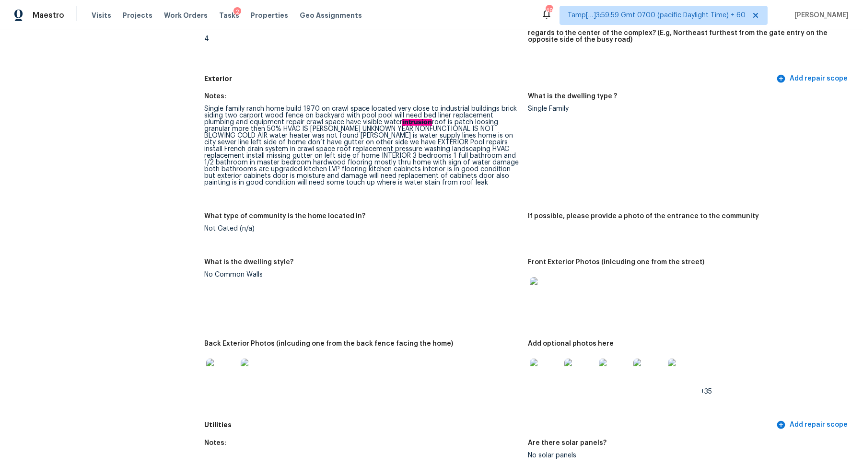
scroll to position [266, 0]
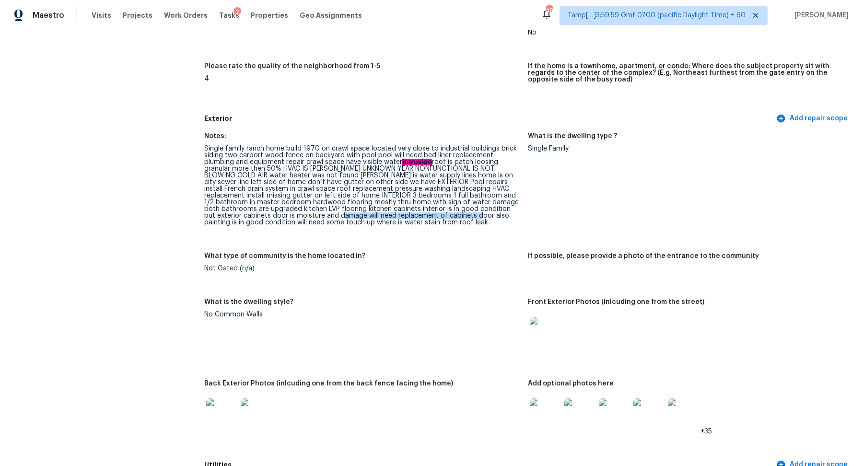
drag, startPoint x: 343, startPoint y: 215, endPoint x: 475, endPoint y: 215, distance: 132.3
click at [475, 215] on div "Single family ranch home build 1970 on crawl space located very close to indust…" at bounding box center [362, 185] width 316 height 81
drag, startPoint x: 271, startPoint y: 218, endPoint x: 394, endPoint y: 218, distance: 122.8
click at [395, 218] on div "Single family ranch home build 1970 on crawl space located very close to indust…" at bounding box center [362, 185] width 316 height 81
drag, startPoint x: 357, startPoint y: 204, endPoint x: 486, endPoint y: 204, distance: 128.5
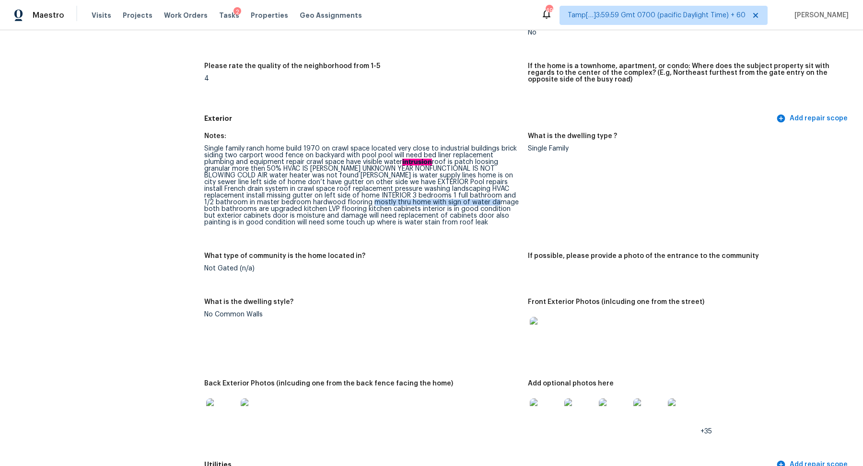
click at [486, 204] on div "Single family ranch home build 1970 on crawl space located very close to indust…" at bounding box center [362, 185] width 316 height 81
drag, startPoint x: 345, startPoint y: 211, endPoint x: 493, endPoint y: 211, distance: 148.2
click at [493, 211] on div "Single family ranch home build 1970 on crawl space located very close to indust…" at bounding box center [362, 185] width 316 height 81
drag, startPoint x: 305, startPoint y: 219, endPoint x: 419, endPoint y: 219, distance: 113.6
click at [419, 219] on div "Single family ranch home build 1970 on crawl space located very close to indust…" at bounding box center [362, 185] width 316 height 81
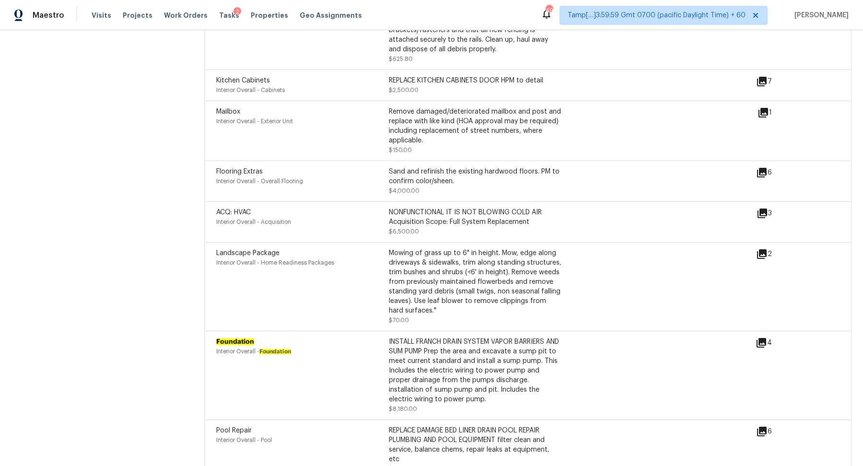
scroll to position [3202, 0]
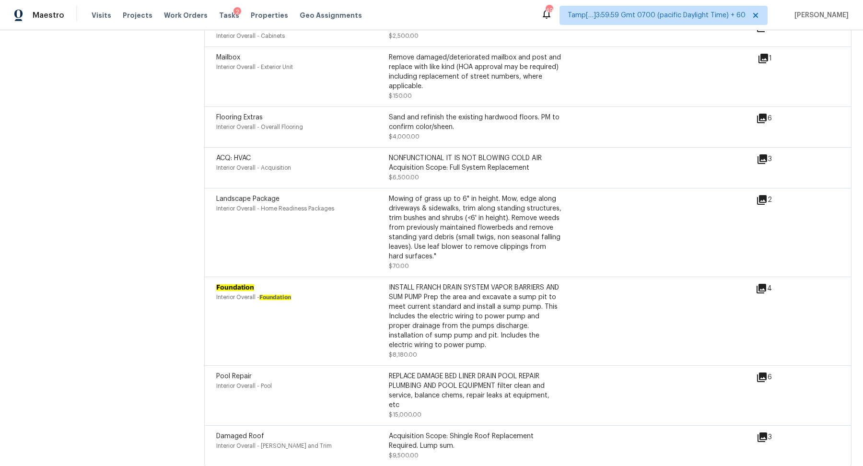
click at [763, 284] on icon at bounding box center [762, 289] width 10 height 10
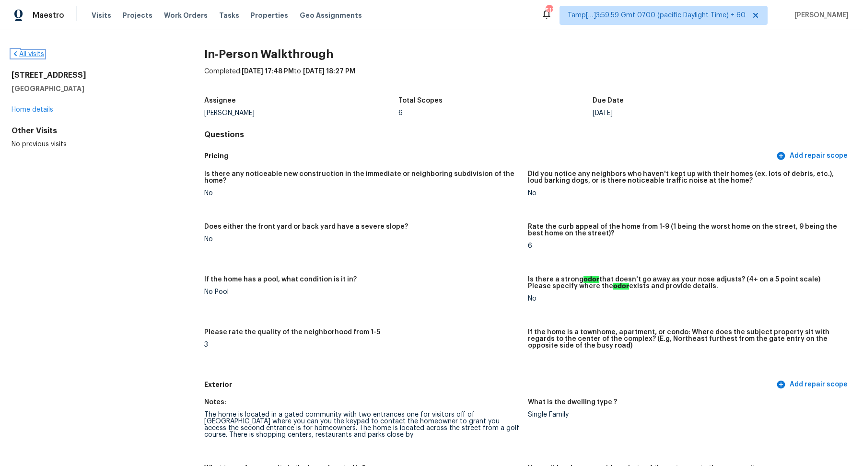
click at [29, 51] on link "All visits" at bounding box center [28, 54] width 33 height 7
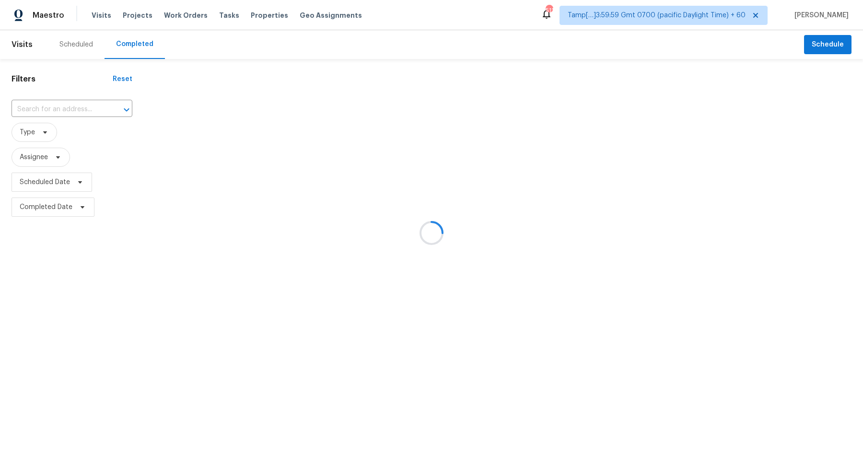
click at [71, 102] on div at bounding box center [431, 233] width 863 height 466
click at [71, 105] on div at bounding box center [431, 233] width 863 height 466
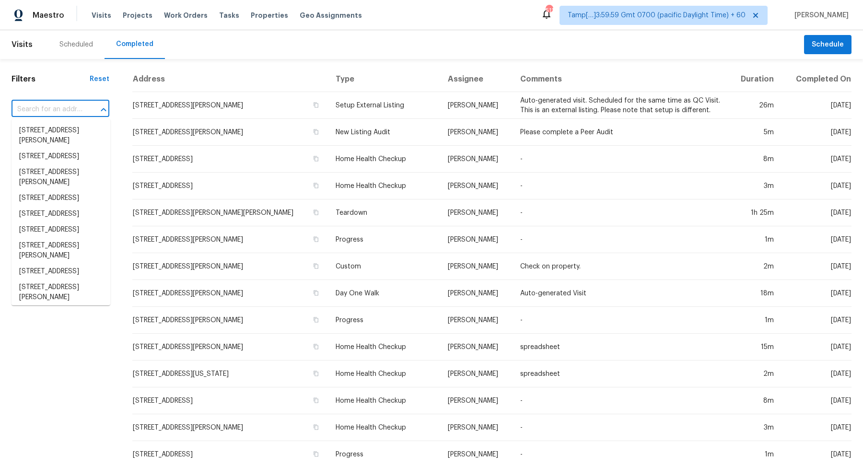
click at [71, 105] on input "text" at bounding box center [47, 109] width 71 height 15
paste input "5831 Brenda Dr Trussville AL 35173"
type input "5831 Brenda Dr Trussville AL 35173"
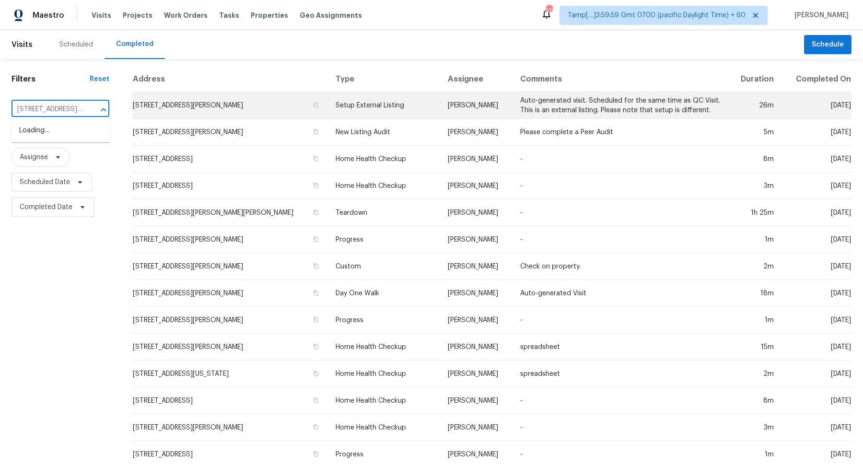
scroll to position [0, 42]
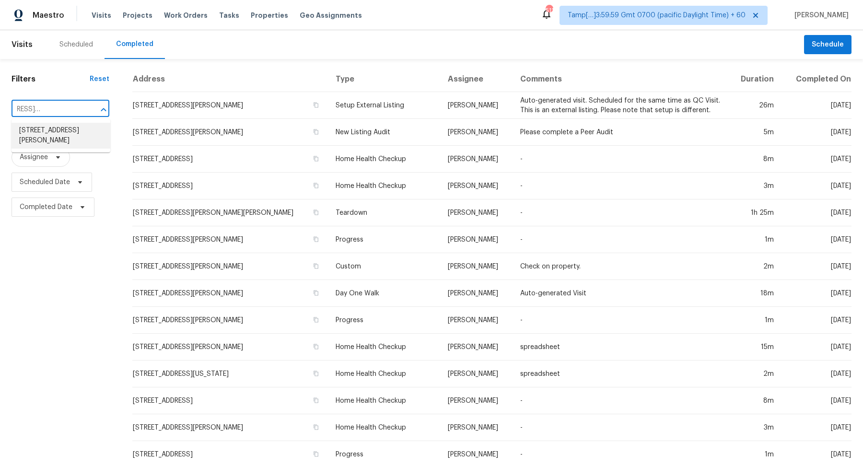
click at [57, 133] on li "5831 Brenda Dr, Trussville, AL 35173" at bounding box center [61, 136] width 99 height 26
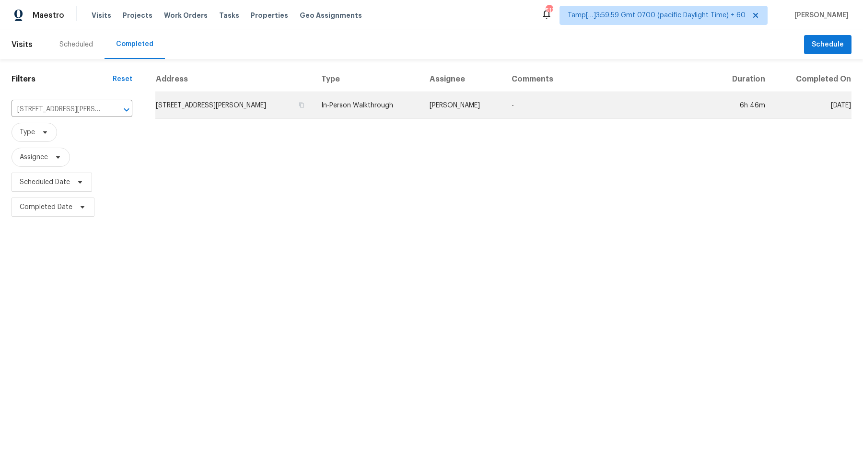
click at [227, 114] on td "5831 Brenda Dr, Trussville, AL 35173" at bounding box center [234, 105] width 158 height 27
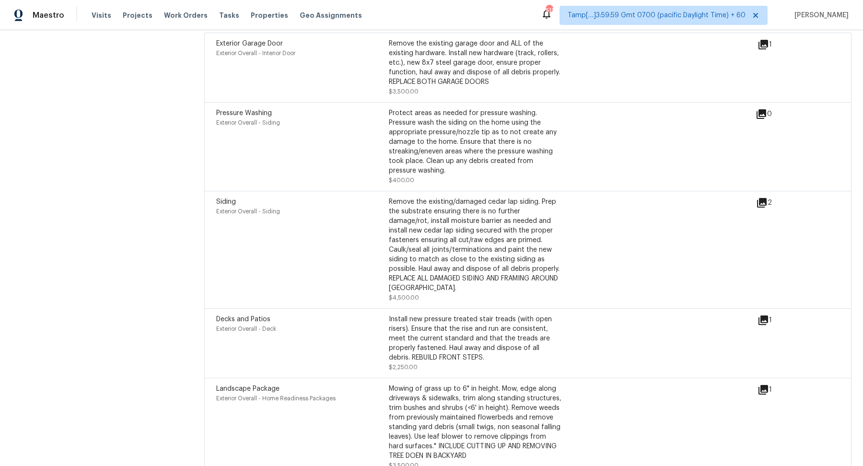
scroll to position [2316, 0]
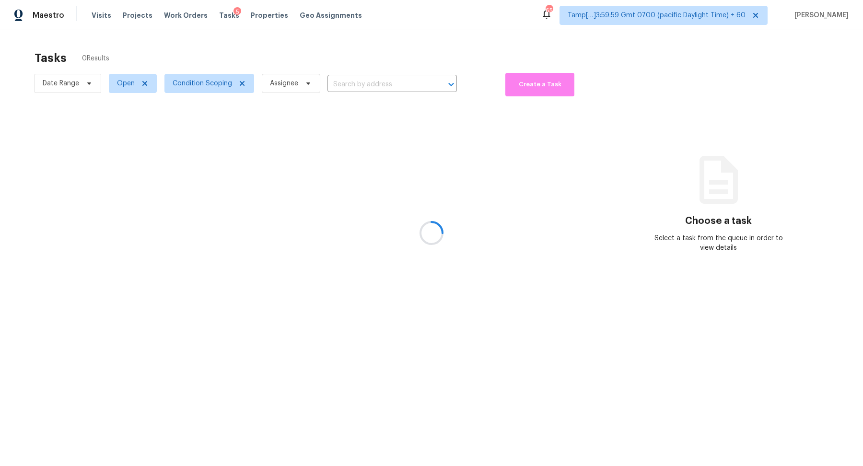
click at [406, 64] on div at bounding box center [431, 233] width 863 height 466
